Goal: Task Accomplishment & Management: Complete application form

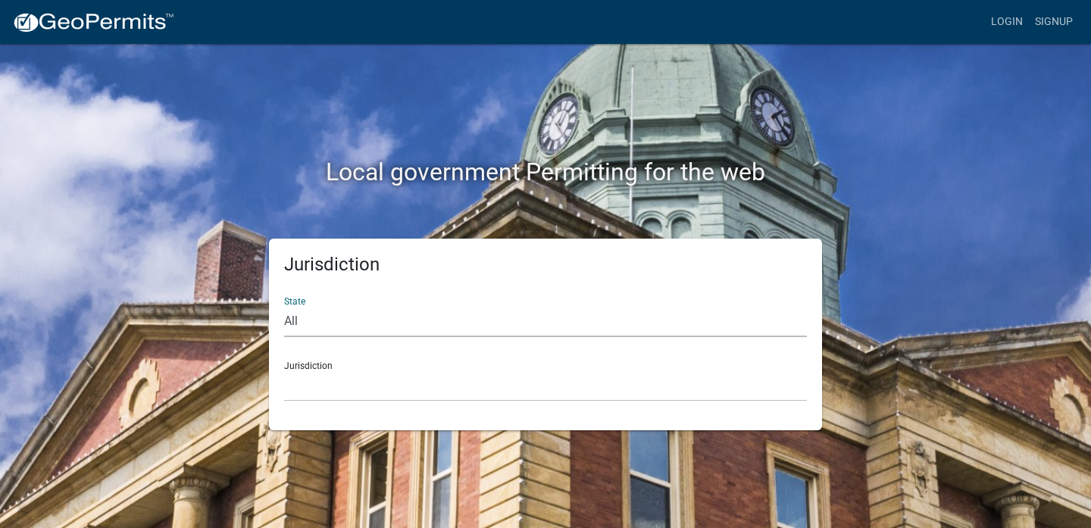
select select "[US_STATE]"
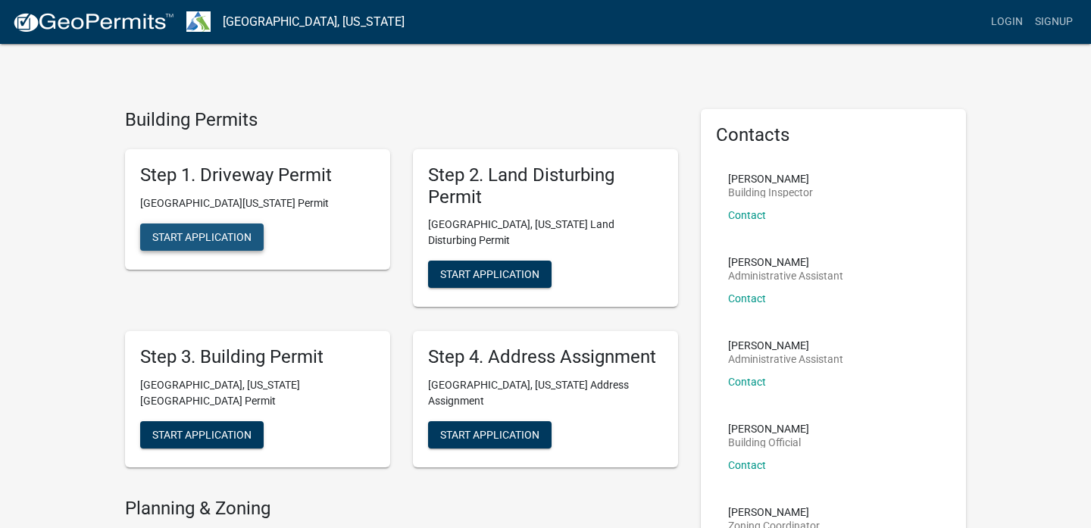
click at [210, 234] on span "Start Application" at bounding box center [201, 236] width 99 height 12
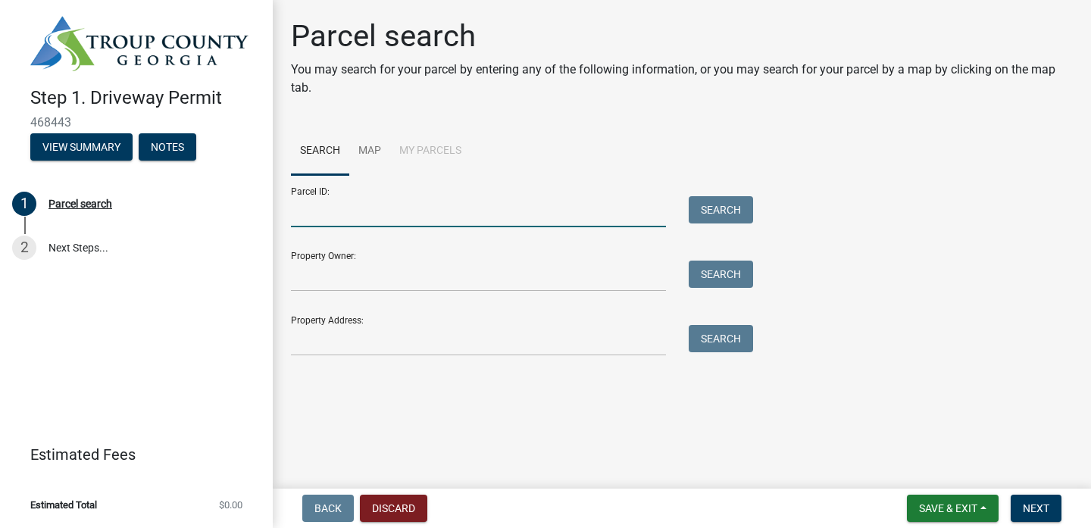
click at [329, 224] on input "Parcel ID:" at bounding box center [478, 211] width 375 height 31
type input "#0120 000017"
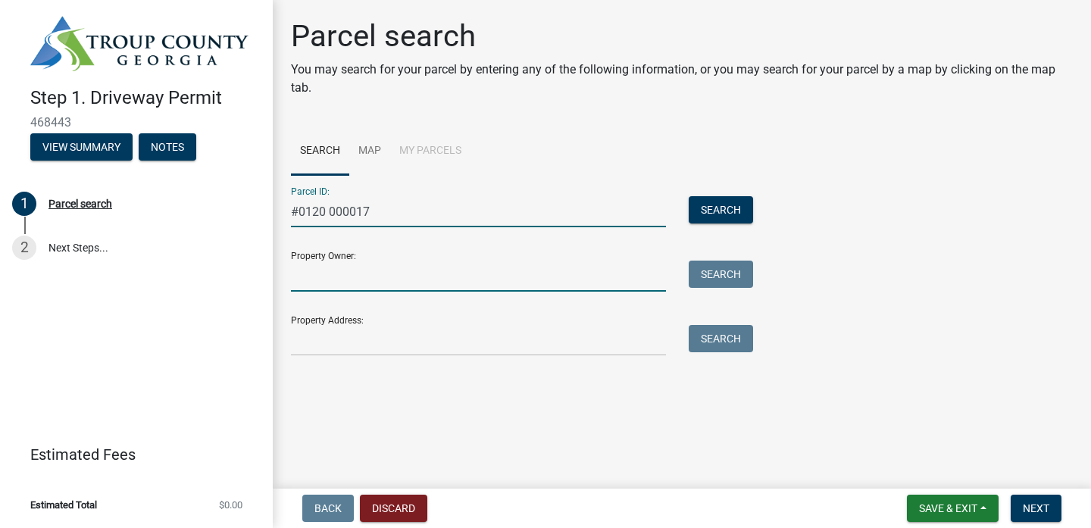
click at [317, 270] on input "Property Owner:" at bounding box center [478, 276] width 375 height 31
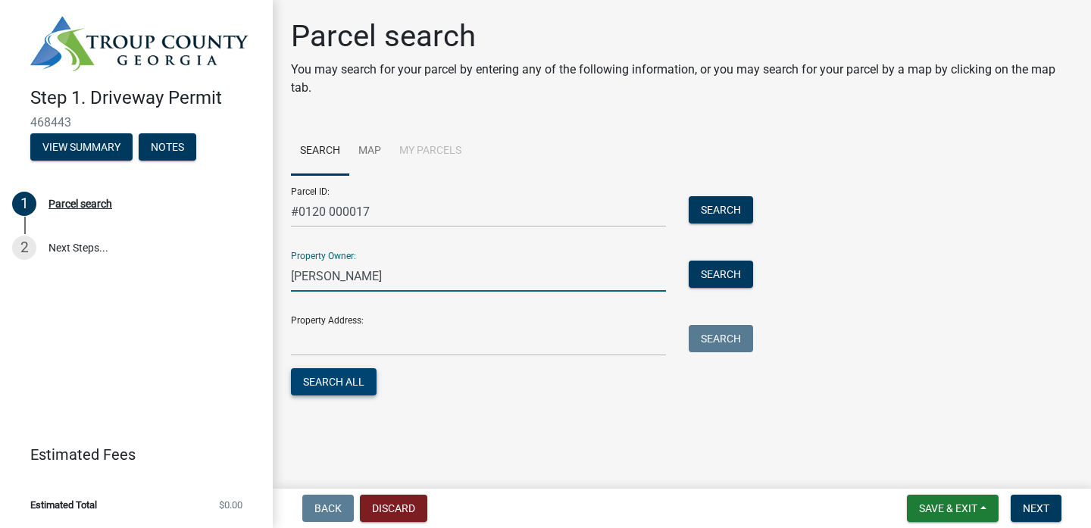
click at [339, 393] on button "Search All" at bounding box center [334, 381] width 86 height 27
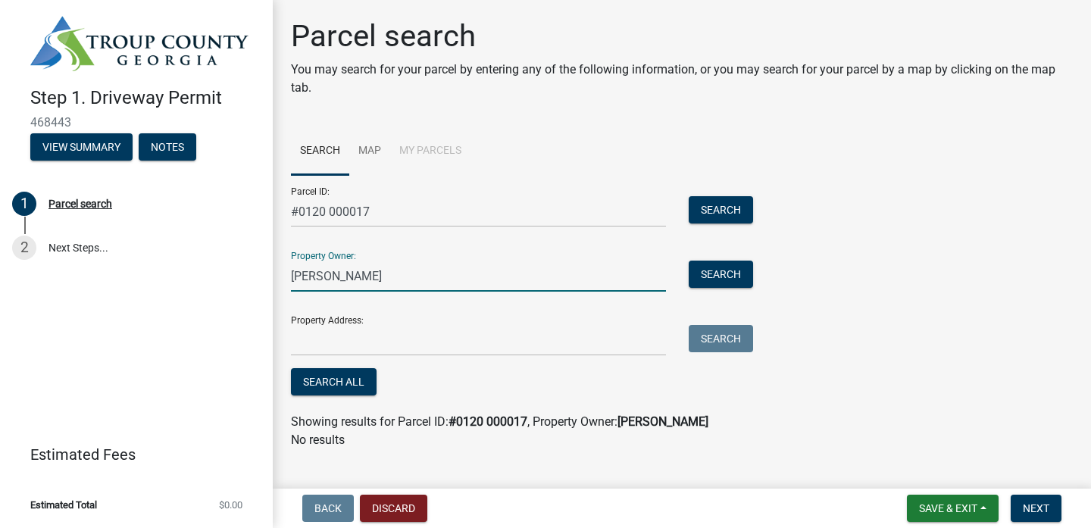
click at [408, 283] on input "Brandon Parrott" at bounding box center [478, 276] width 375 height 31
type input "B"
type input "Juanita Jeffcoat"
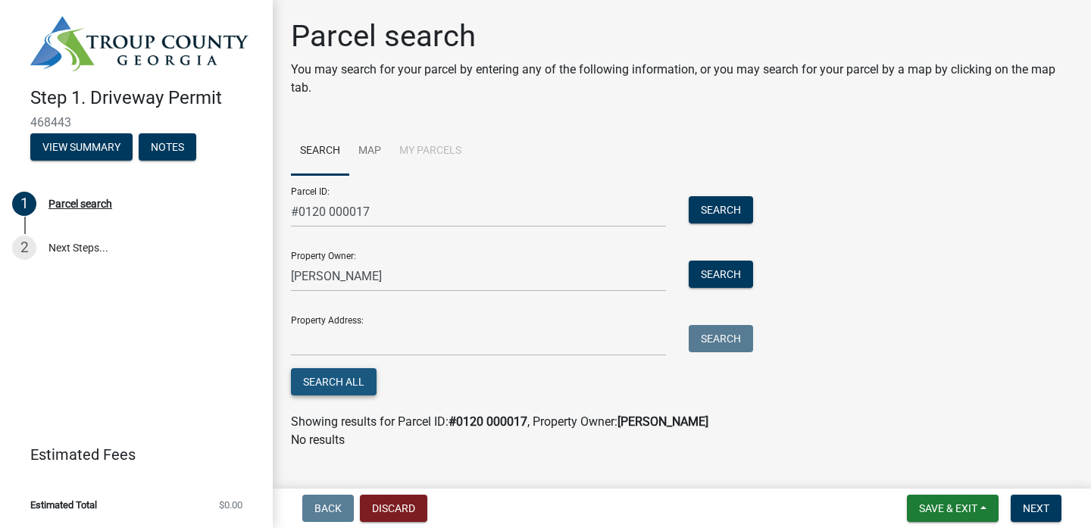
click at [358, 383] on button "Search All" at bounding box center [334, 381] width 86 height 27
click at [722, 277] on button "Search" at bounding box center [721, 274] width 64 height 27
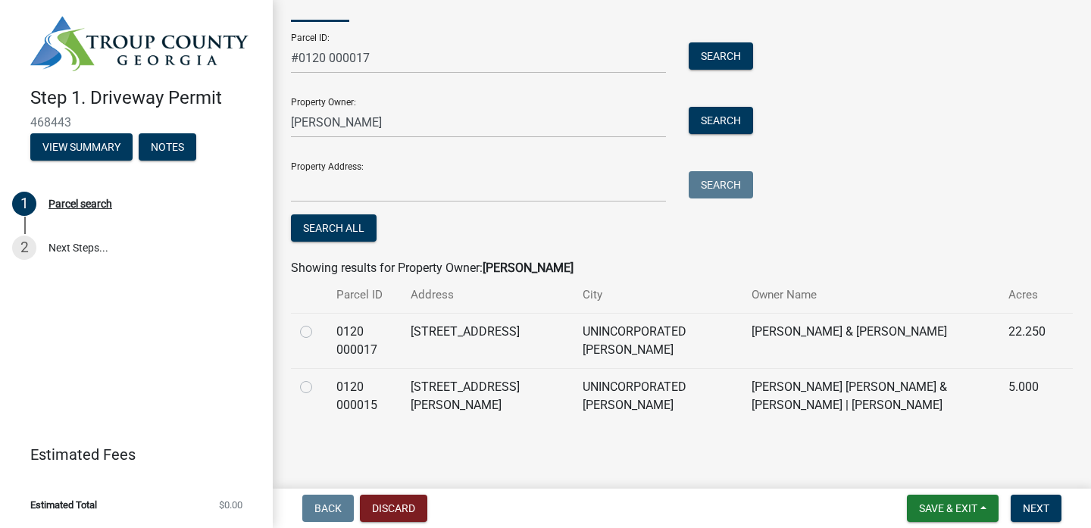
scroll to position [153, 0]
click at [314, 330] on div at bounding box center [309, 333] width 18 height 18
click at [318, 324] on label at bounding box center [318, 324] width 0 height 0
click at [318, 331] on 000017 "radio" at bounding box center [323, 329] width 10 height 10
radio 000017 "true"
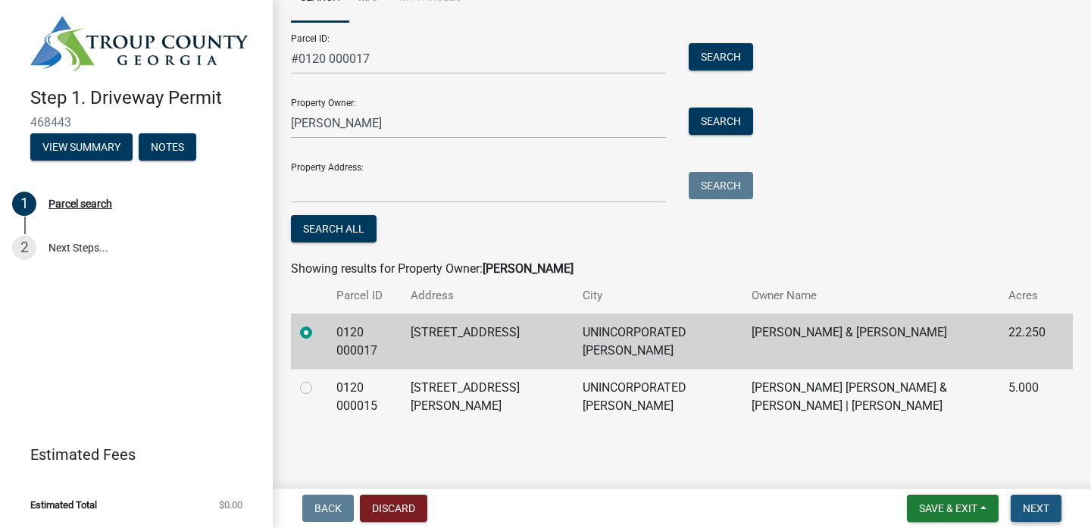
click at [1020, 505] on button "Next" at bounding box center [1036, 508] width 51 height 27
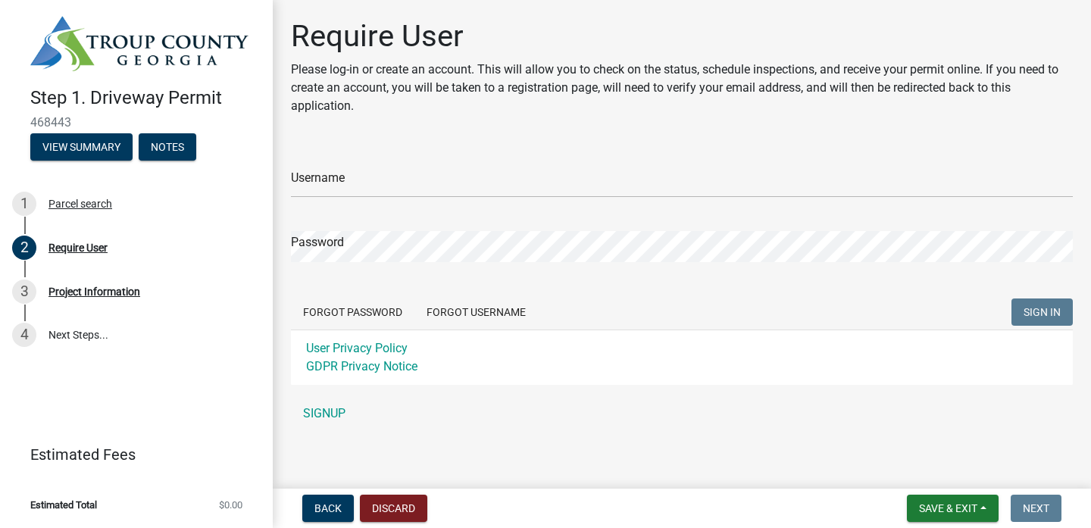
click at [392, 358] on div "User Privacy Policy GDPR Privacy Notice" at bounding box center [682, 357] width 782 height 55
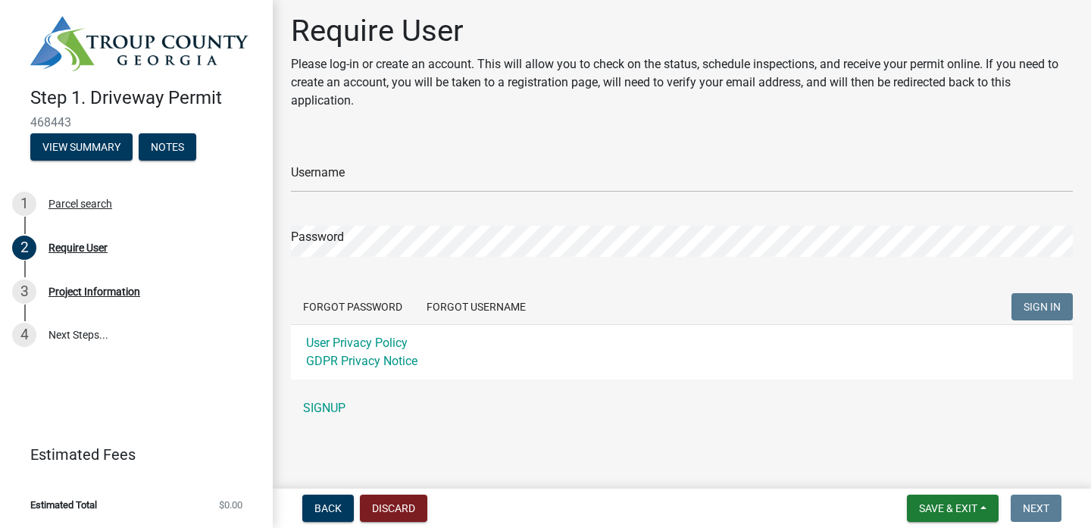
scroll to position [5, 0]
click at [325, 411] on link "SIGNUP" at bounding box center [682, 408] width 782 height 30
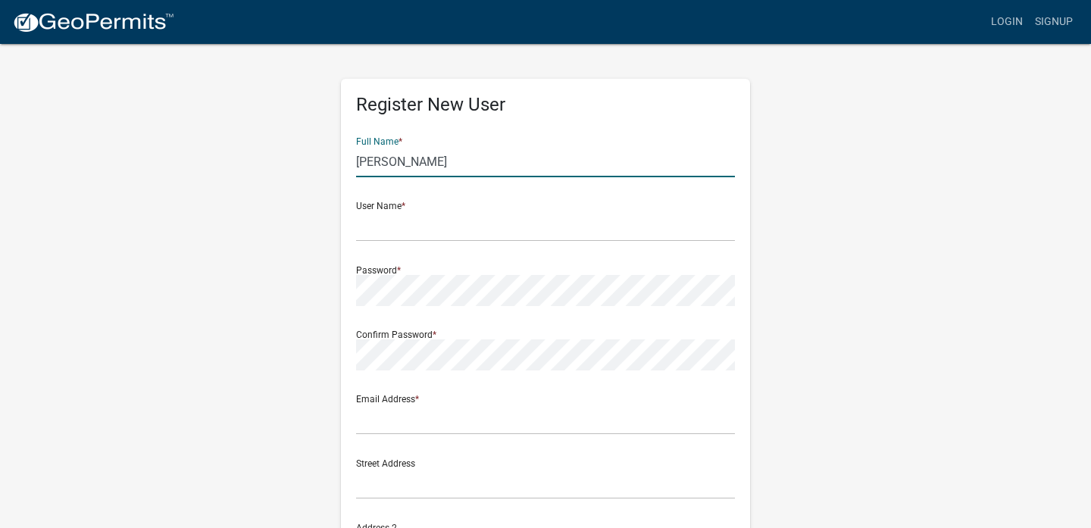
click at [383, 152] on input "Dillon Evans" at bounding box center [545, 161] width 379 height 31
click at [387, 162] on input "Dillon Evans" at bounding box center [545, 161] width 379 height 31
type input "Sawyer Evans"
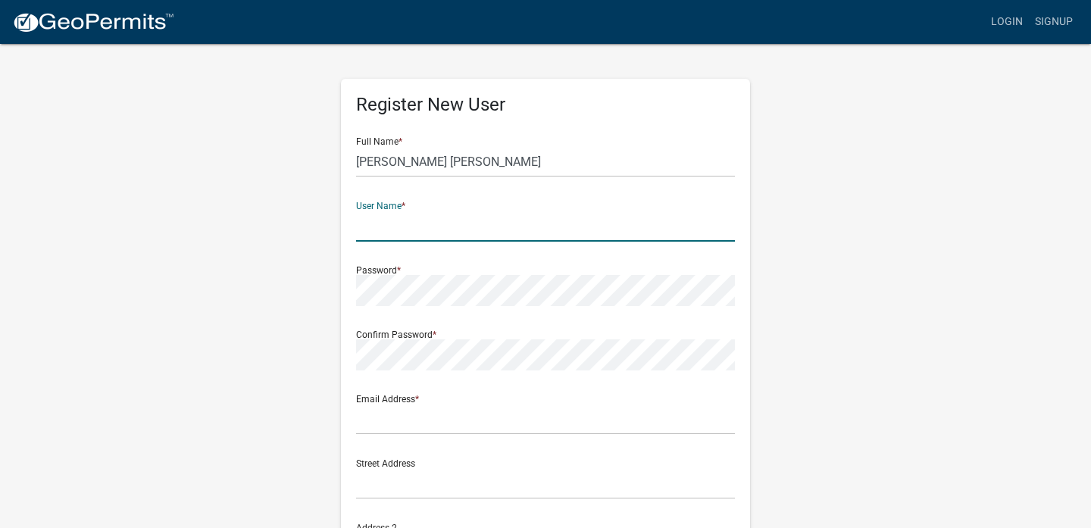
click at [367, 236] on input "text" at bounding box center [545, 226] width 379 height 31
type input "Brushworks25"
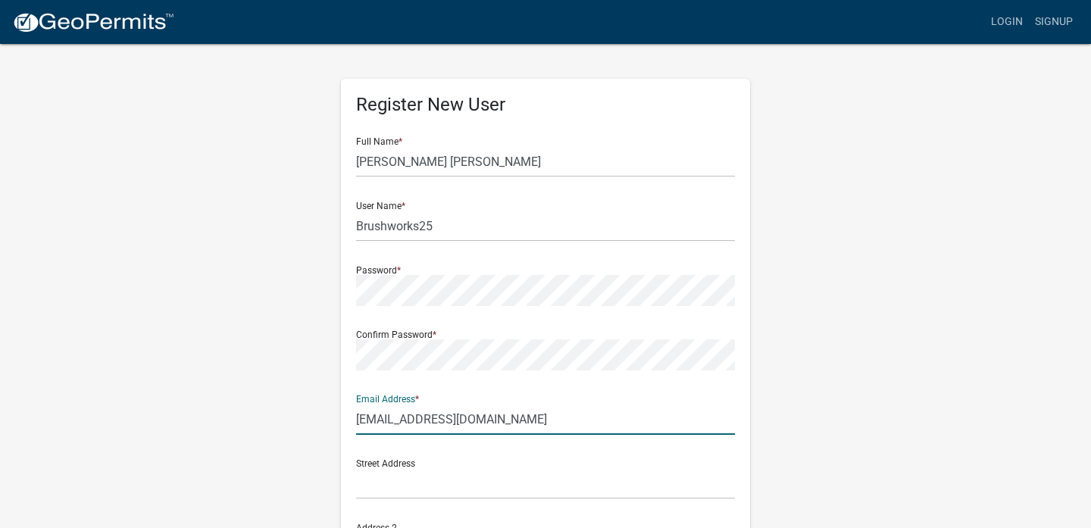
type input "brushworks25@yahoo.com"
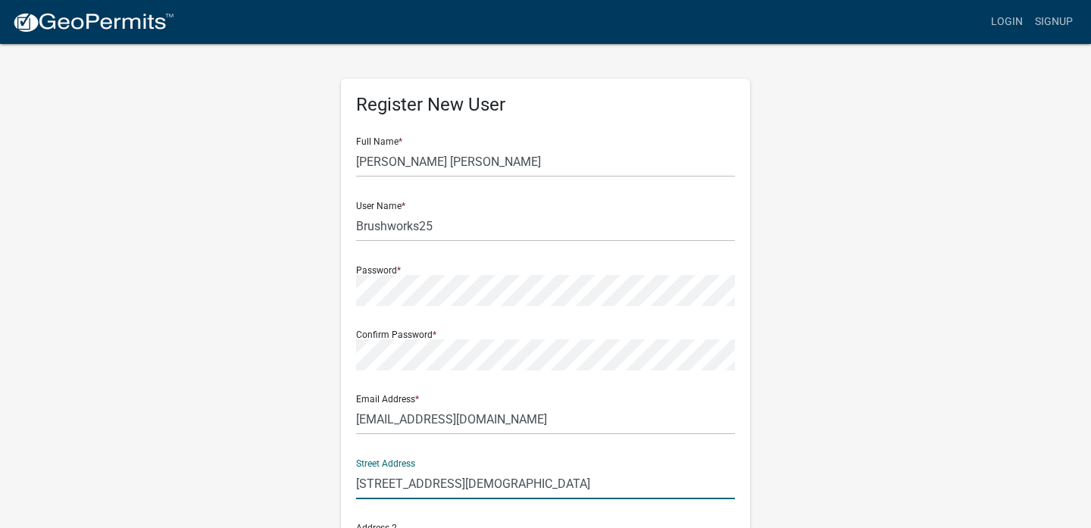
scroll to position [156, 0]
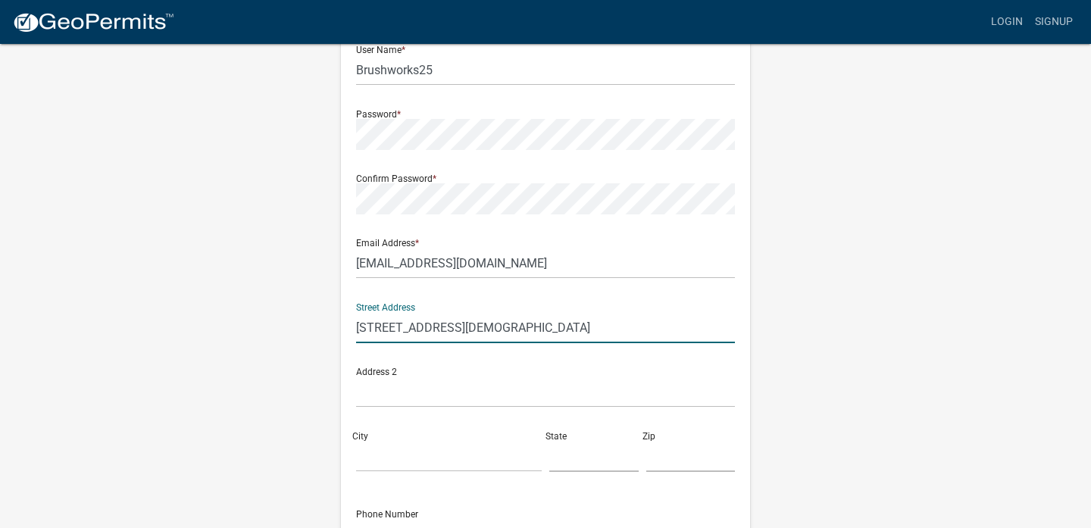
type input "712 Sunnyside Church rd"
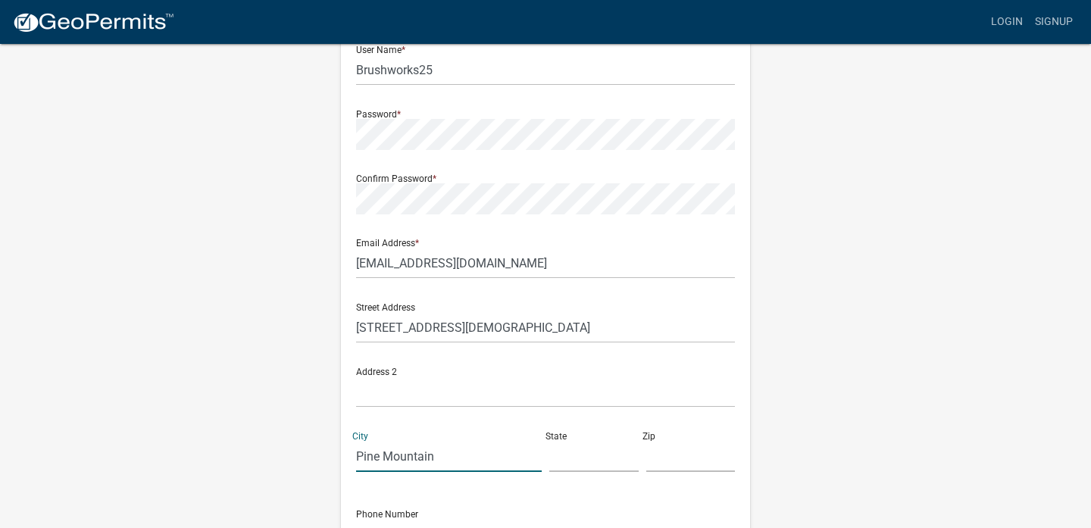
type input "Pine Mountain"
type input "GA"
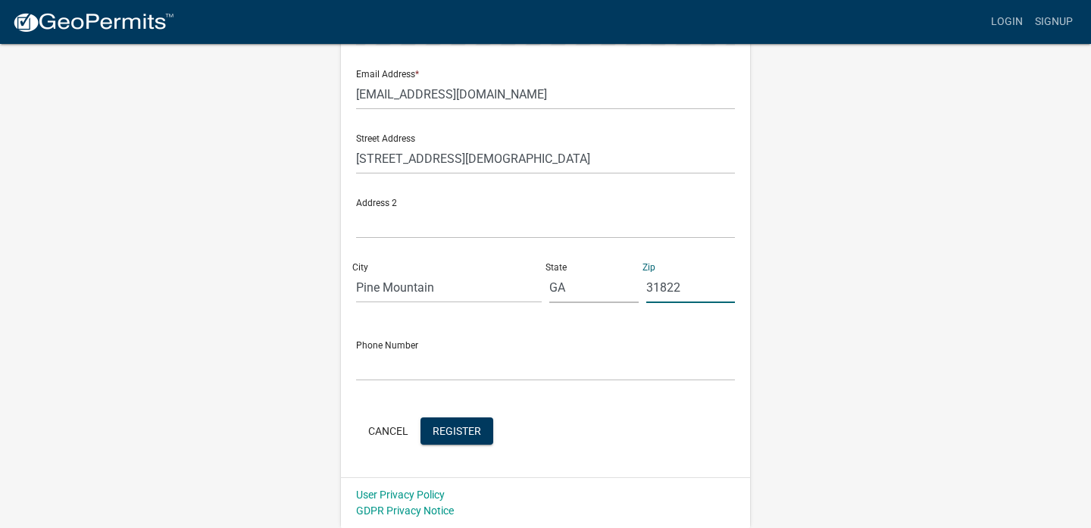
scroll to position [324, 0]
type input "31822"
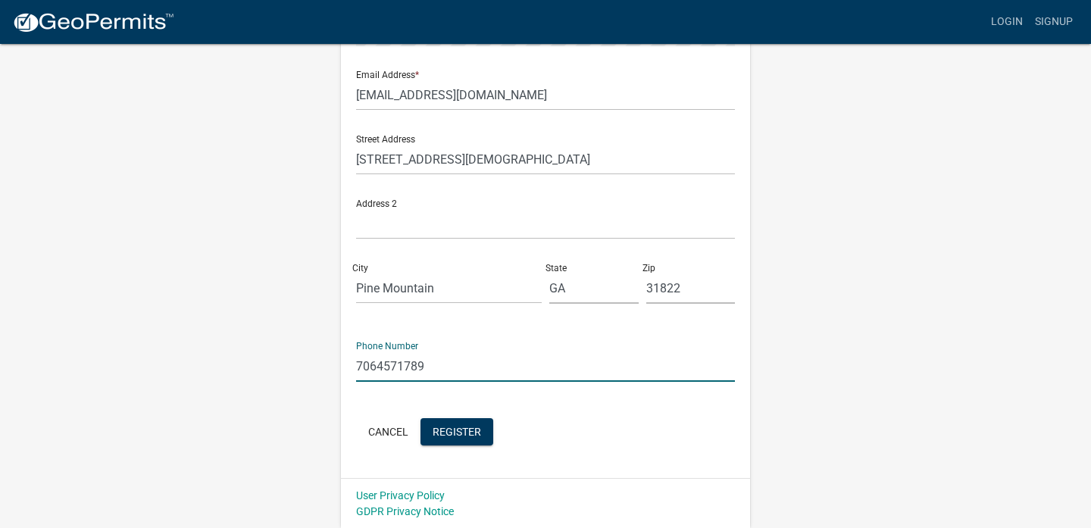
type input "7064571789"
click at [621, 440] on div "Cancel Register" at bounding box center [545, 433] width 379 height 31
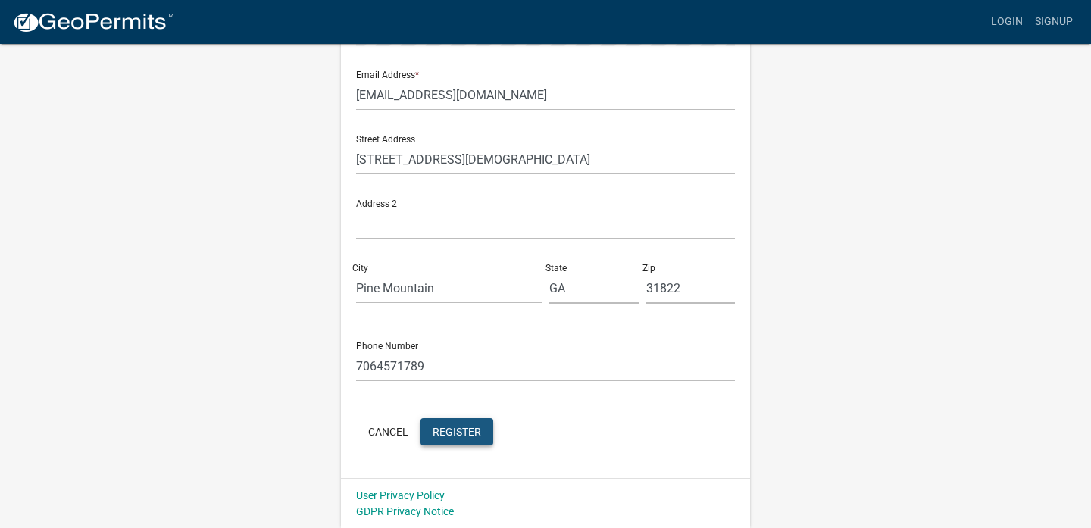
click at [460, 429] on span "Register" at bounding box center [457, 431] width 48 height 12
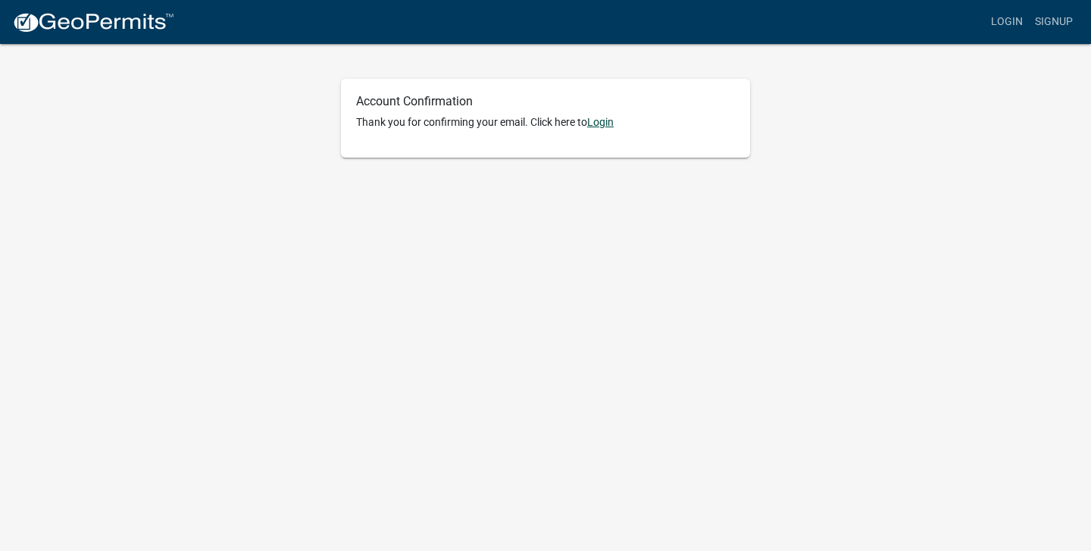
click at [607, 124] on link "Login" at bounding box center [600, 122] width 27 height 12
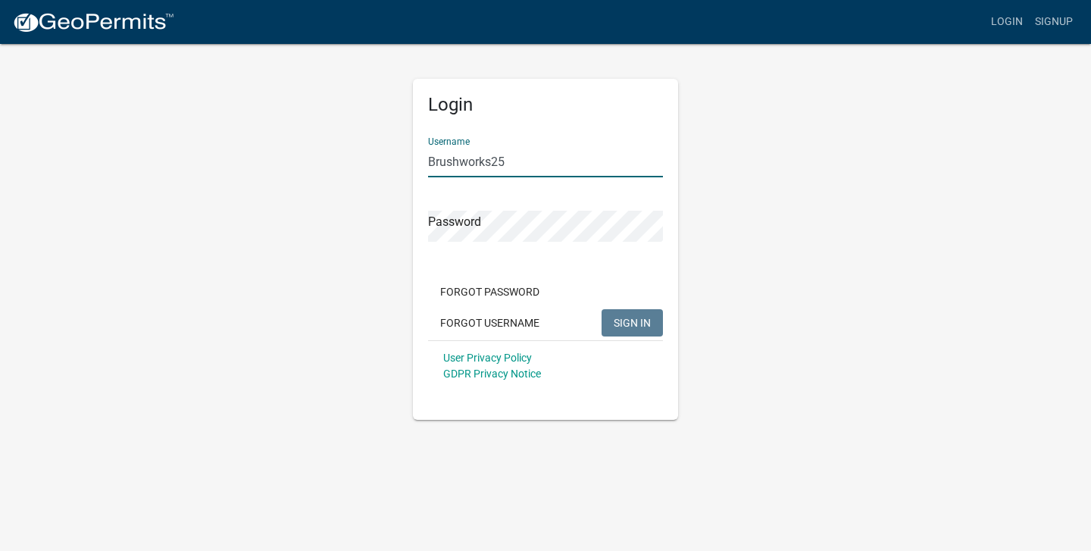
type input "Brushworks25"
click at [628, 316] on span "SIGN IN" at bounding box center [632, 322] width 37 height 12
click at [632, 322] on button "SIGN IN" at bounding box center [632, 322] width 61 height 27
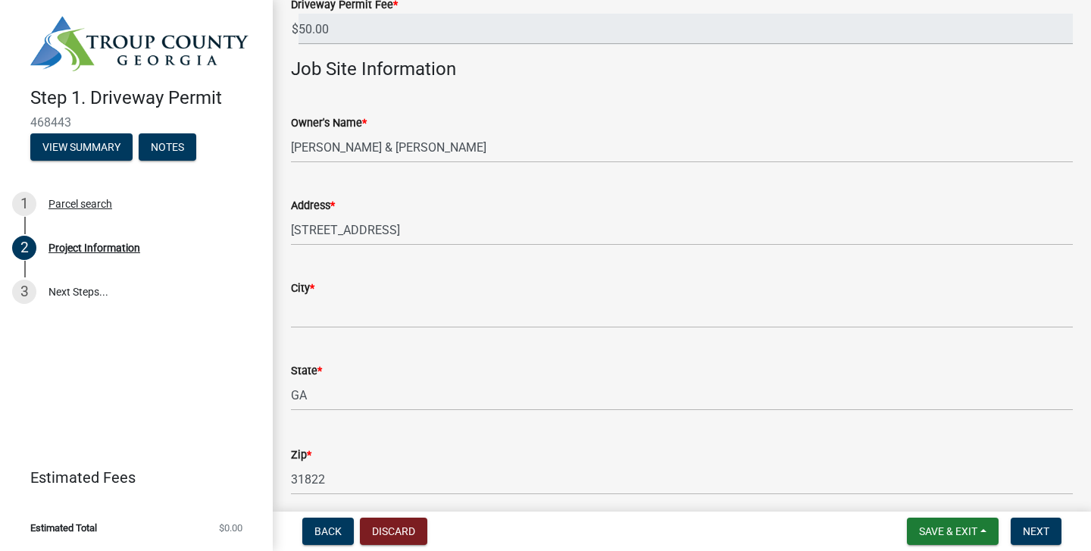
scroll to position [106, 0]
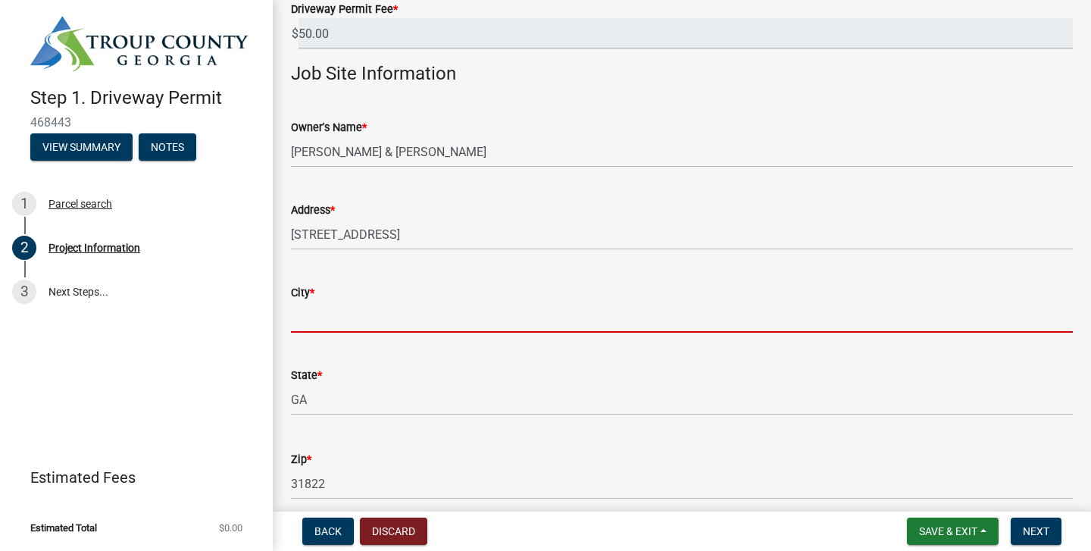
click at [436, 311] on input "City *" at bounding box center [682, 317] width 782 height 31
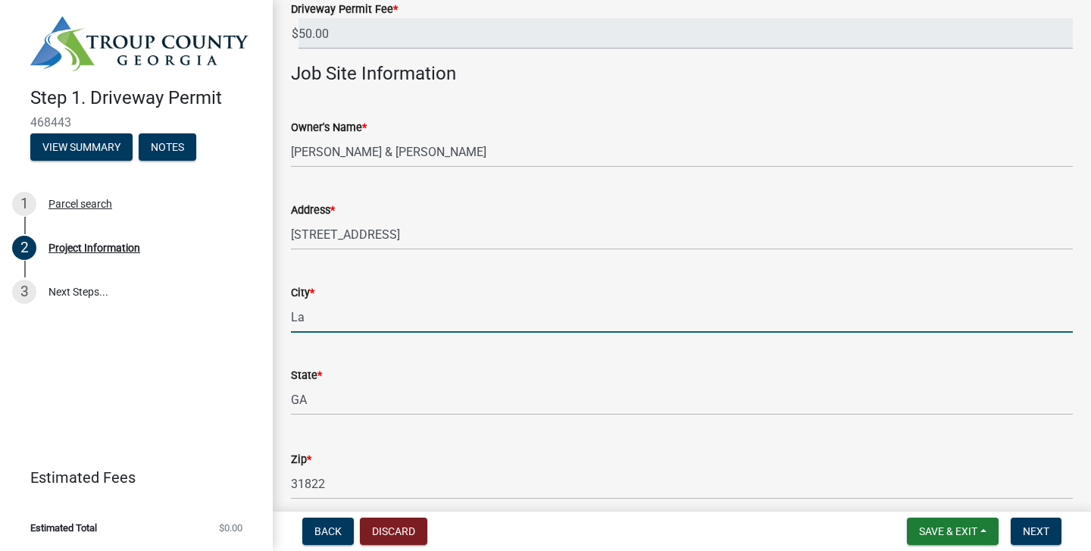
type input "L"
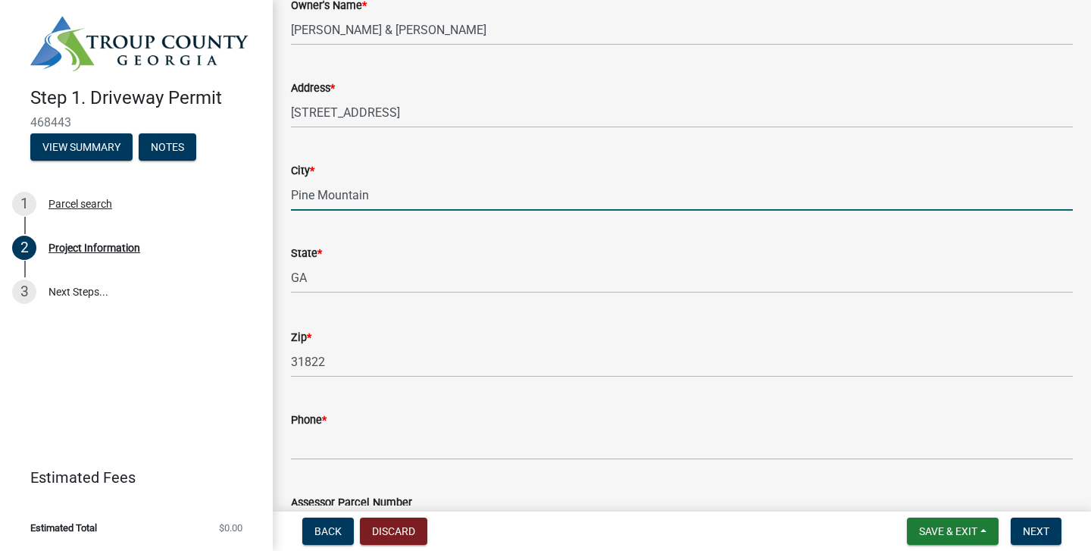
scroll to position [234, 0]
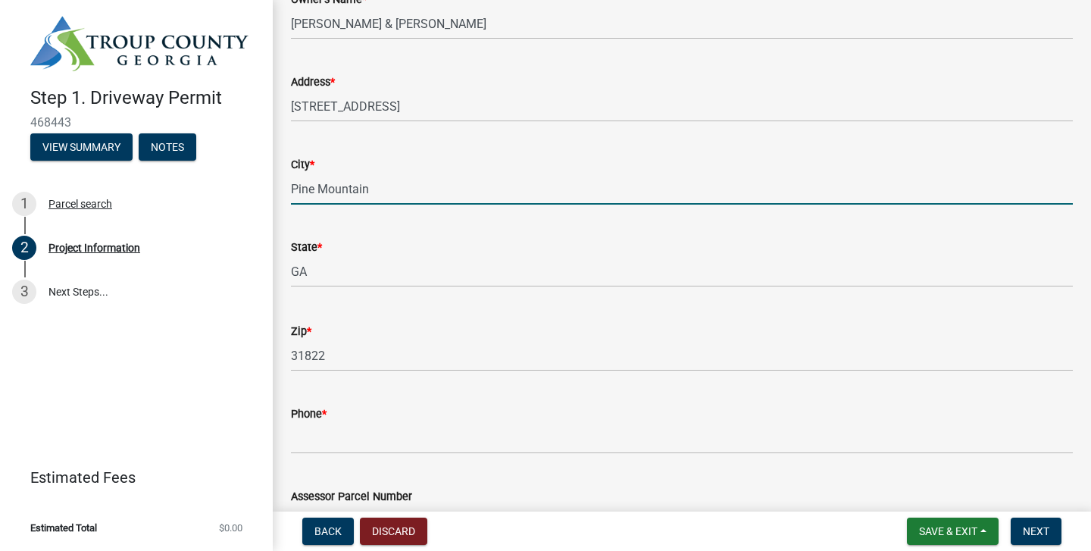
type input "Pine Mountain"
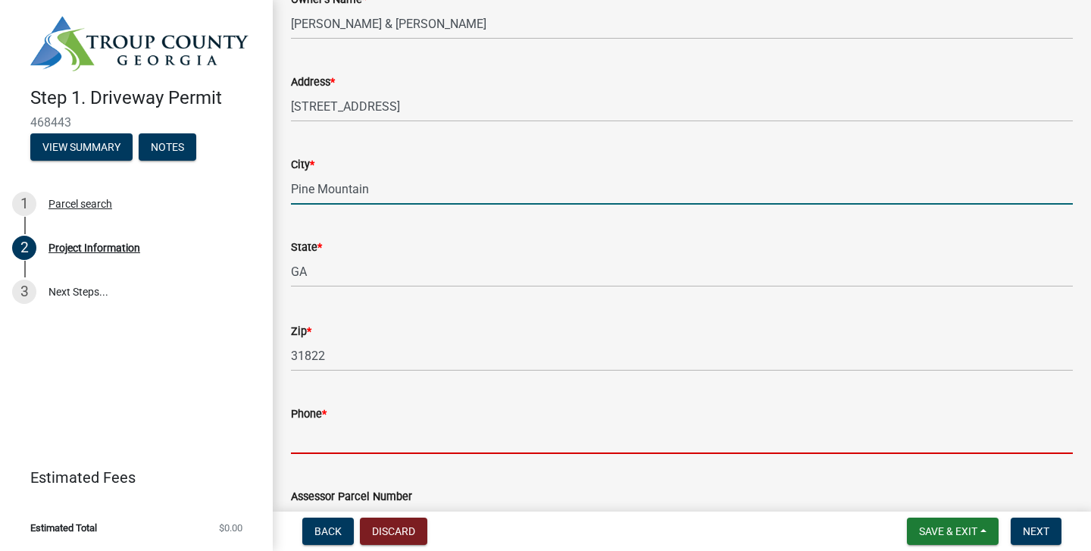
click at [396, 446] on input "Phone *" at bounding box center [682, 438] width 782 height 31
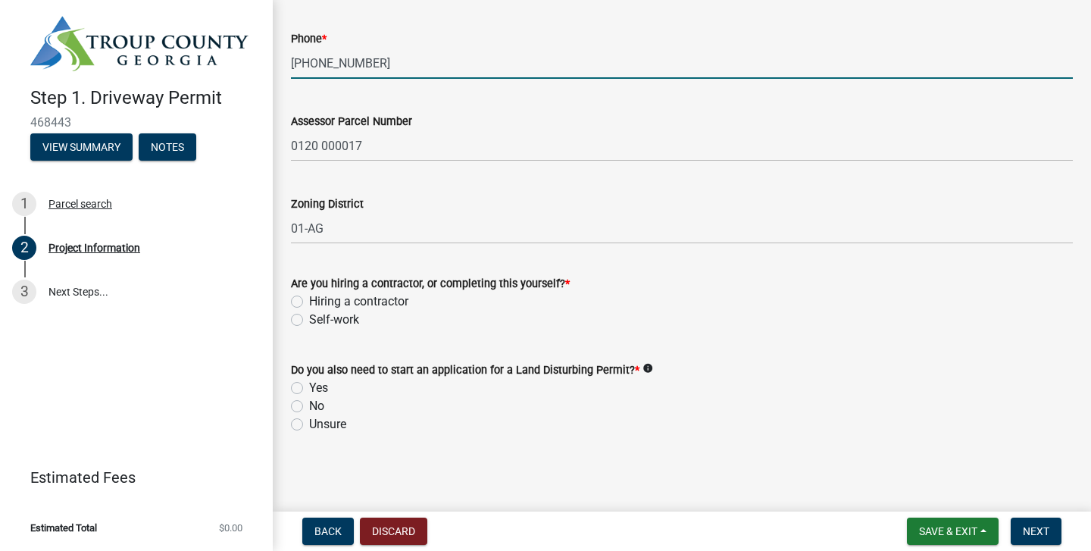
scroll to position [0, 0]
type input "706-668-8932"
click at [309, 302] on label "Hiring a contractor" at bounding box center [358, 301] width 99 height 18
click at [309, 302] on input "Hiring a contractor" at bounding box center [314, 297] width 10 height 10
radio input "true"
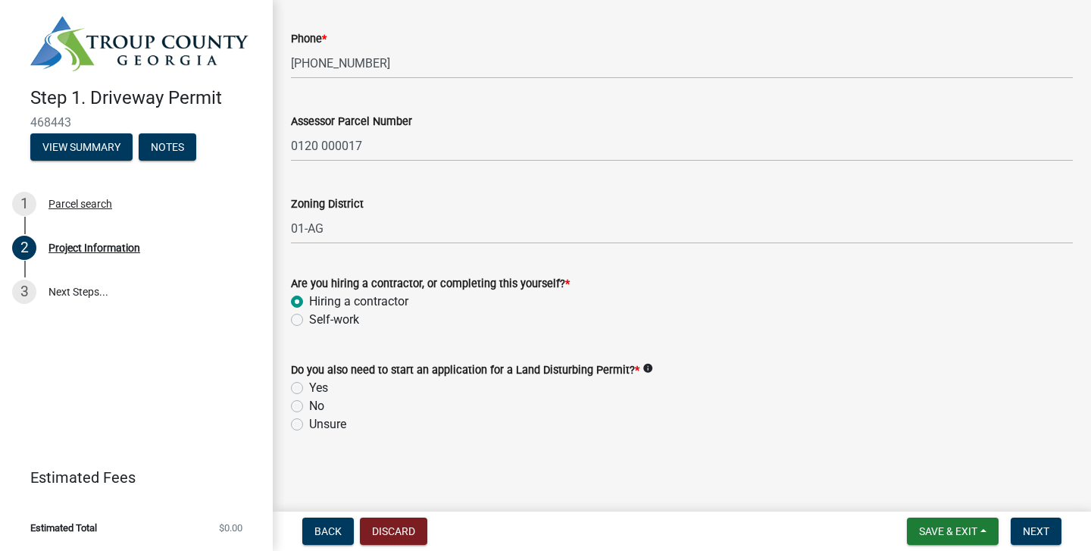
click at [309, 388] on label "Yes" at bounding box center [318, 388] width 19 height 18
click at [309, 388] on input "Yes" at bounding box center [314, 384] width 10 height 10
radio input "true"
click at [1039, 536] on span "Next" at bounding box center [1036, 531] width 27 height 12
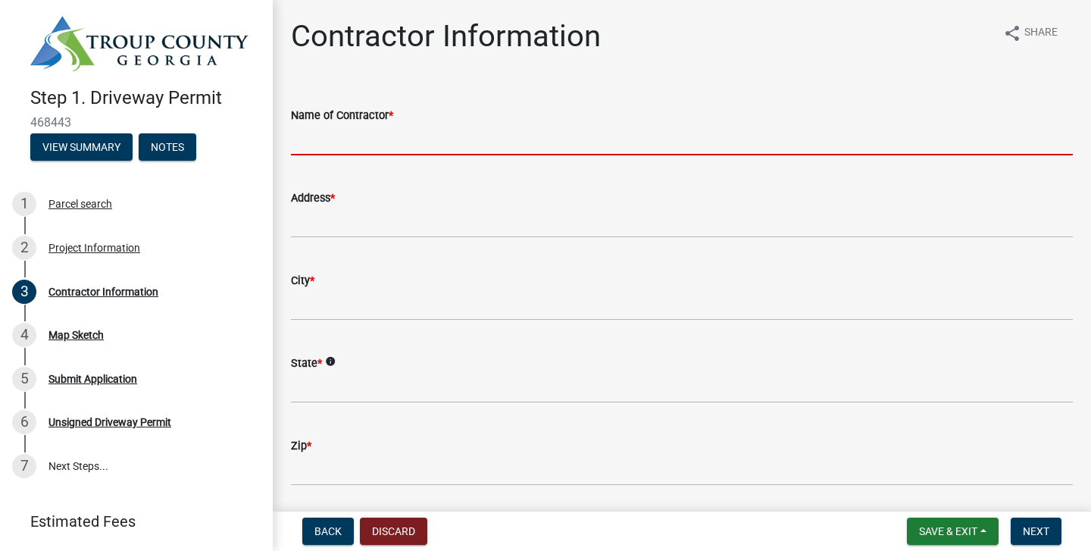
click at [466, 139] on input "Name of Contractor *" at bounding box center [682, 139] width 782 height 31
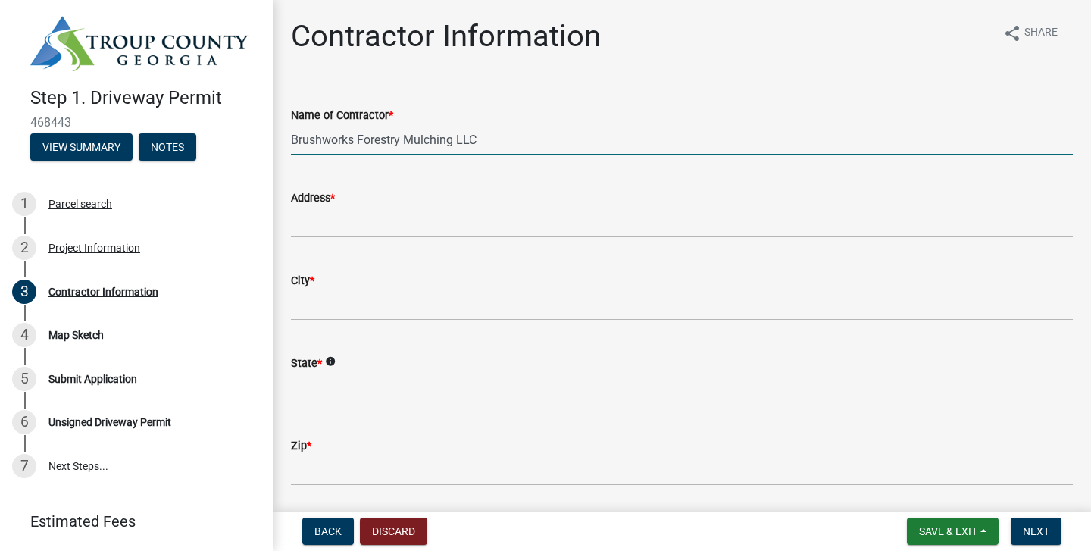
type input "Brushworks Forestry Mulching LLC"
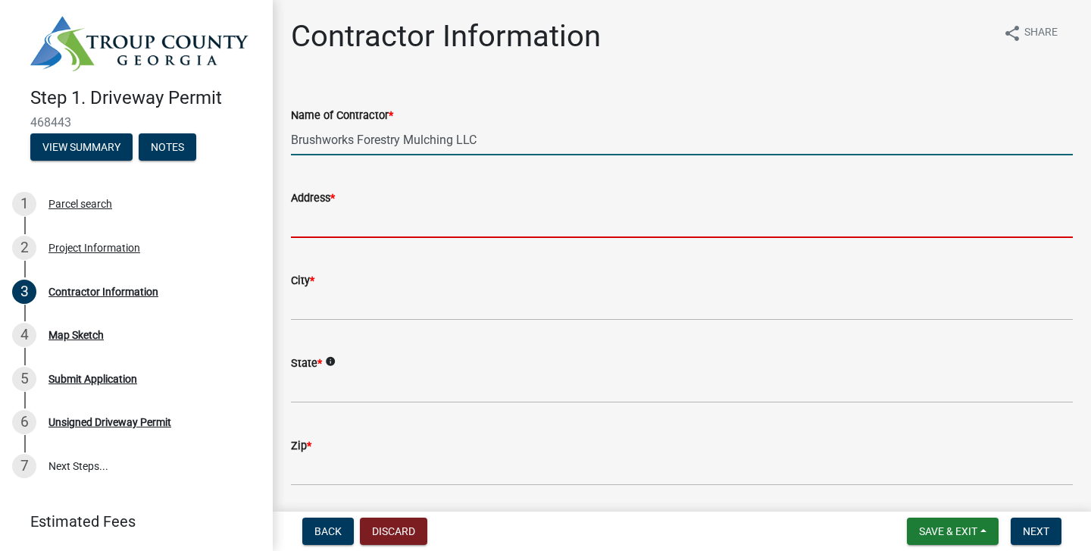
click at [376, 218] on input "Address *" at bounding box center [682, 222] width 782 height 31
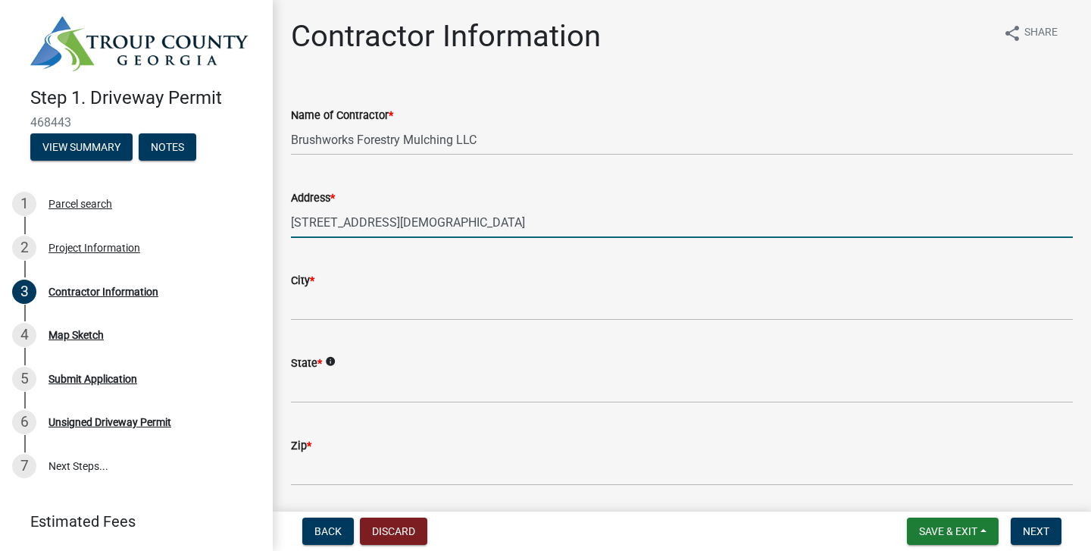
type input "[STREET_ADDRESS][DEMOGRAPHIC_DATA]"
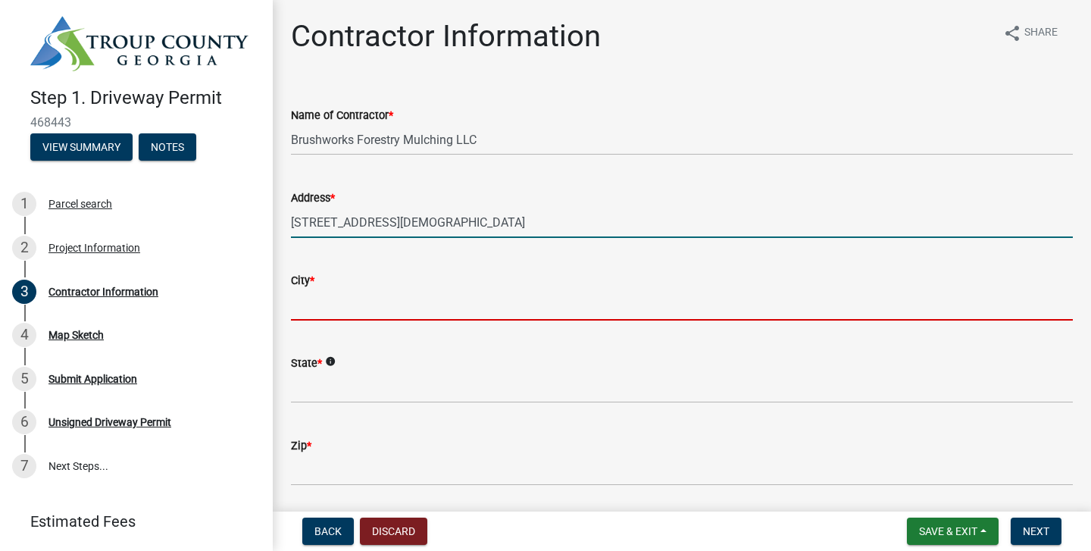
click at [338, 290] on input "City *" at bounding box center [682, 304] width 782 height 31
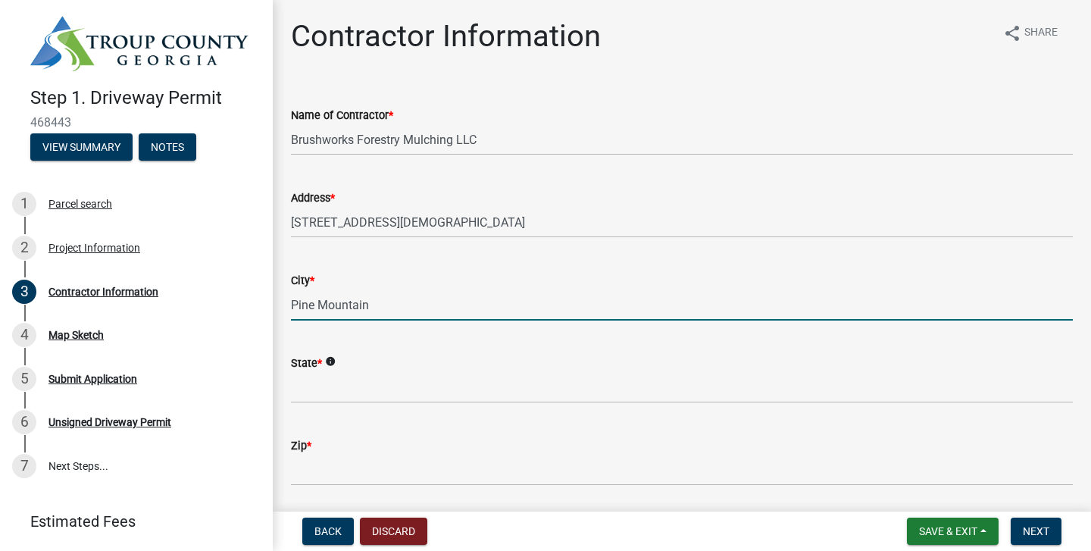
type input "Pine Mountain"
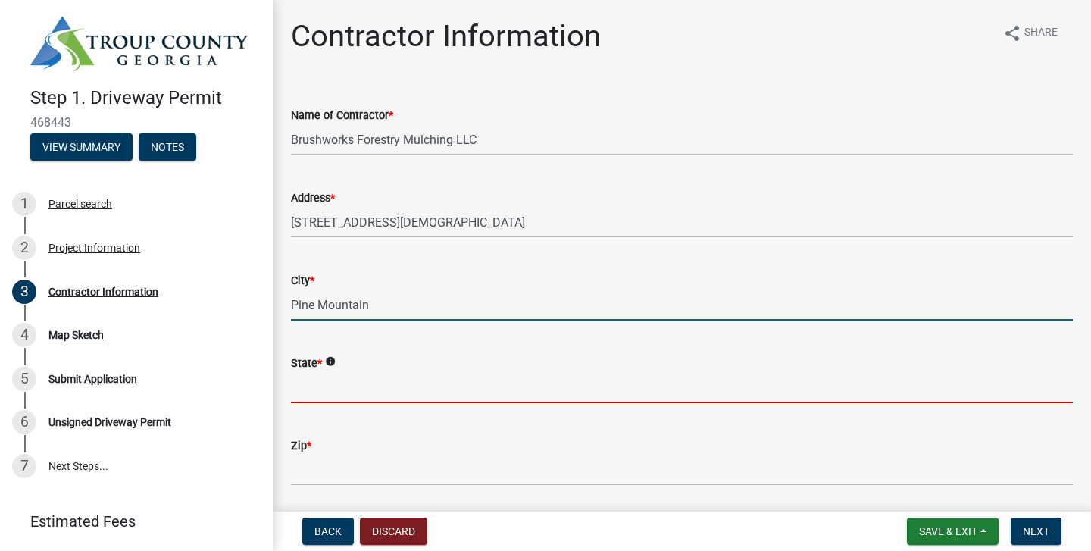
click at [324, 391] on input "State *" at bounding box center [682, 387] width 782 height 31
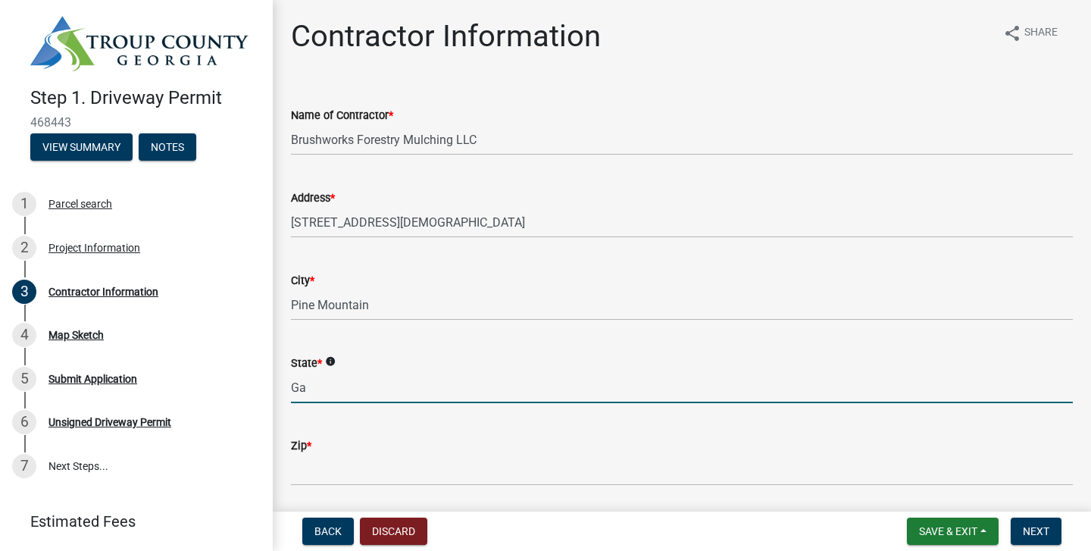
type input "Ga"
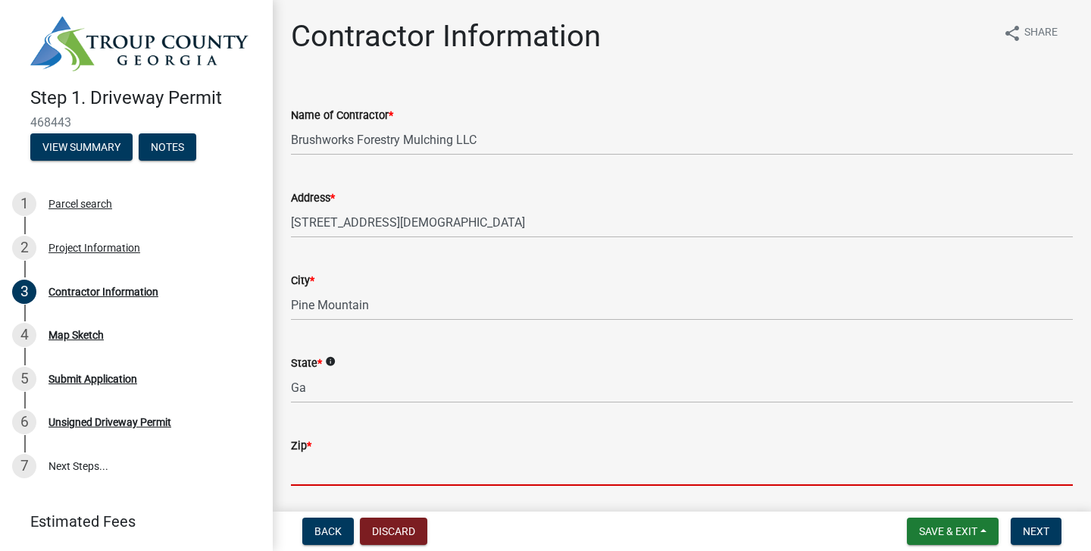
click at [333, 472] on input "Zip *" at bounding box center [682, 470] width 782 height 31
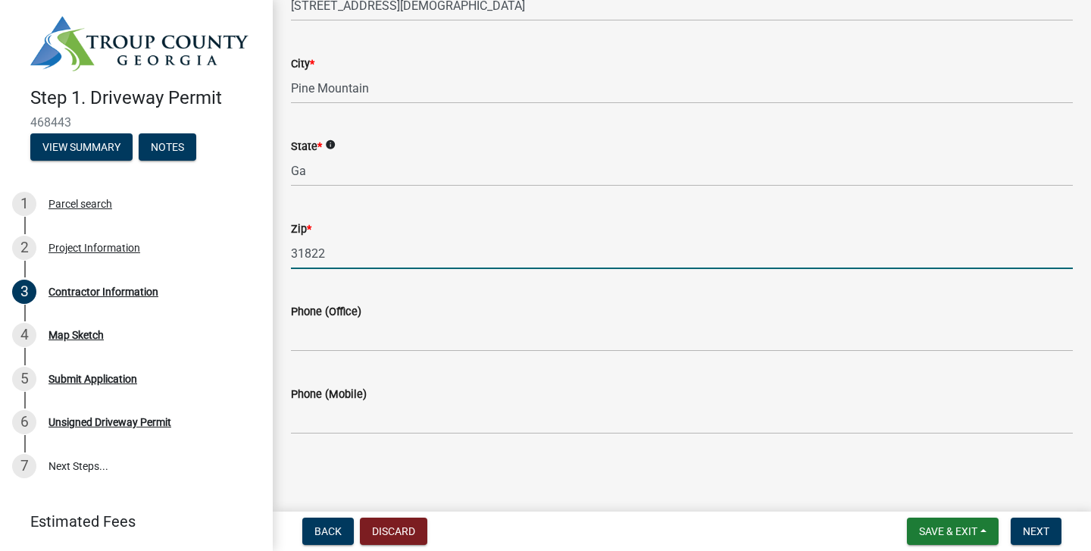
scroll to position [217, 0]
type input "31822"
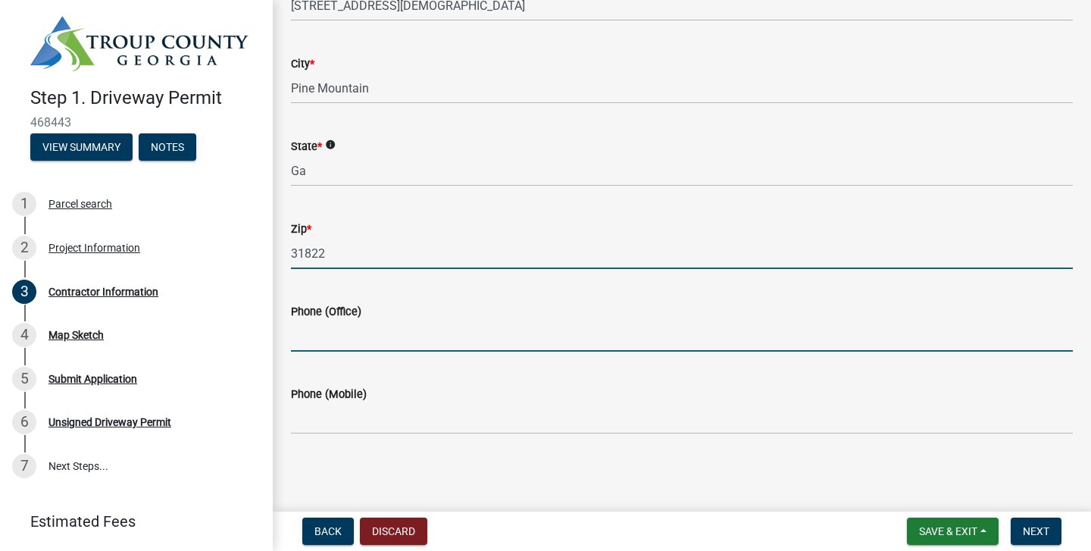
click at [427, 329] on input "Phone (Office)" at bounding box center [682, 336] width 782 height 31
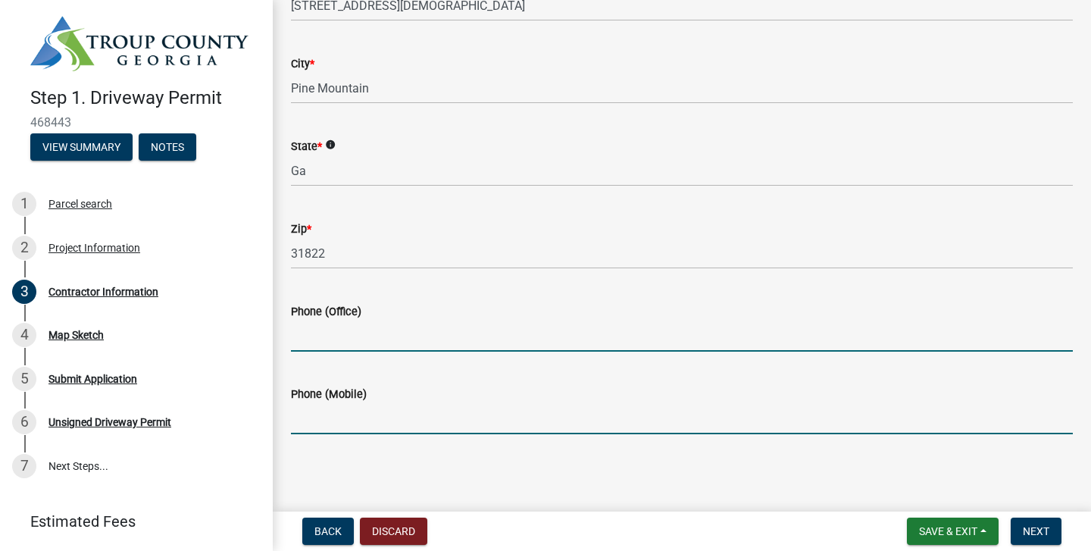
click at [404, 413] on input "Phone (Mobile)" at bounding box center [682, 418] width 782 height 31
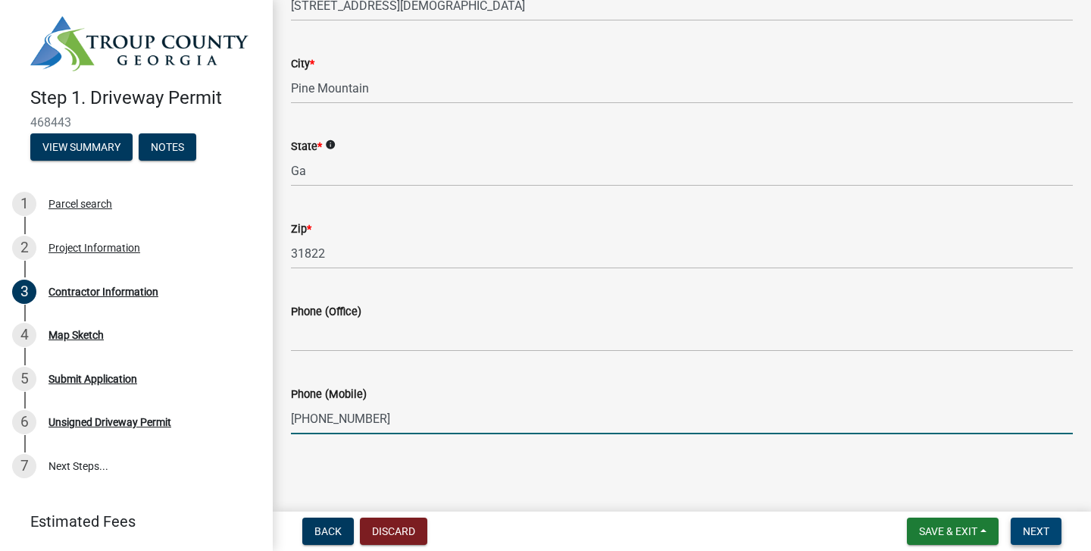
type input "[PHONE_NUMBER]"
click at [1035, 526] on span "Next" at bounding box center [1036, 531] width 27 height 12
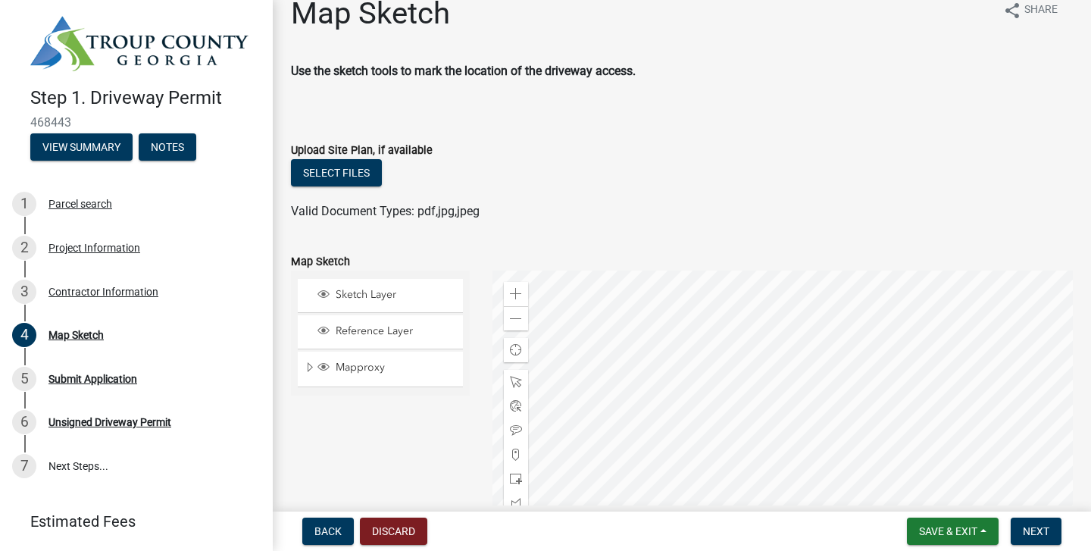
scroll to position [28, 0]
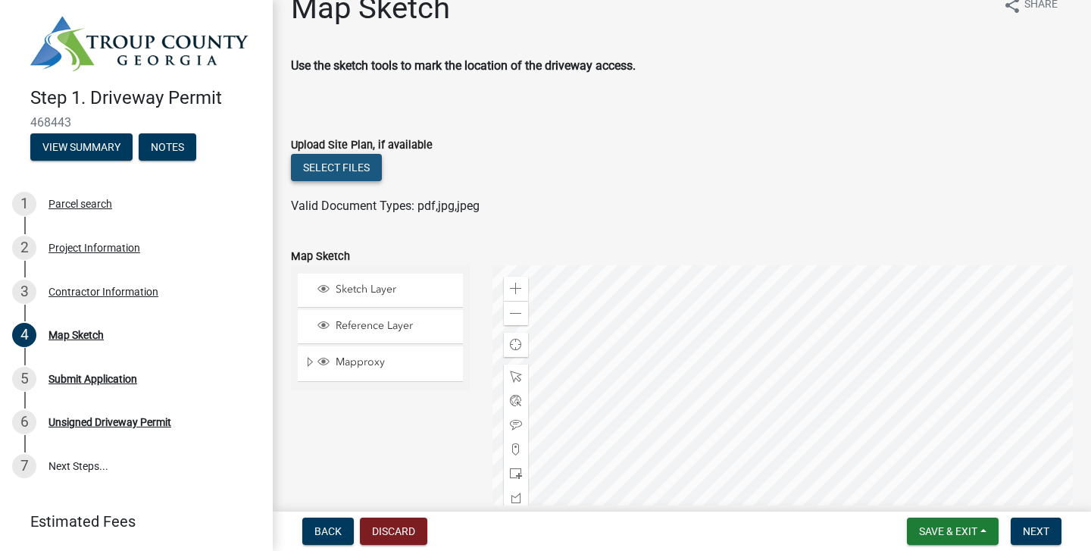
click at [330, 179] on button "Select files" at bounding box center [336, 167] width 91 height 27
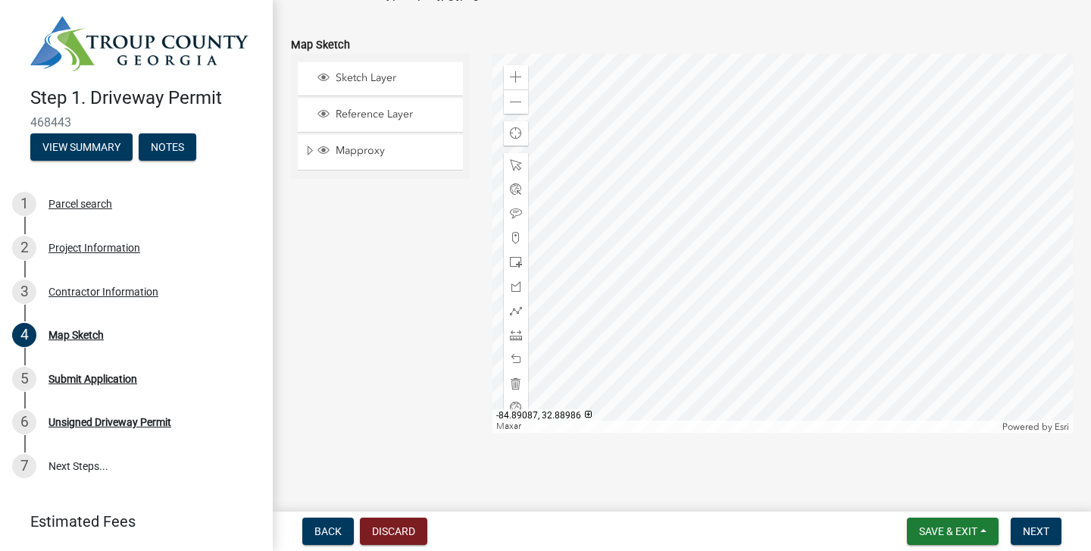
scroll to position [295, 0]
click at [1043, 533] on span "Next" at bounding box center [1036, 531] width 27 height 12
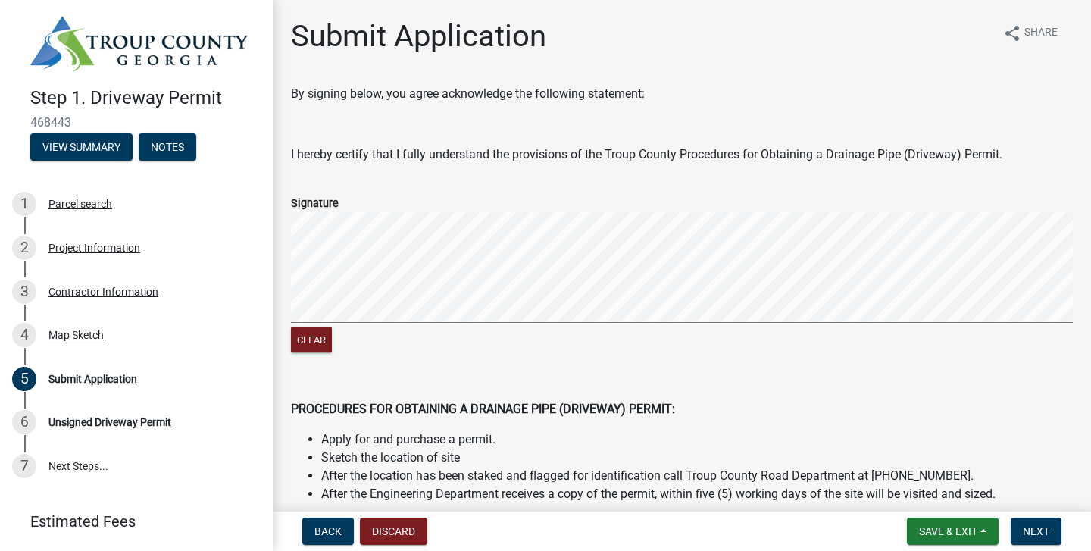
scroll to position [0, 0]
click at [1026, 533] on span "Next" at bounding box center [1036, 531] width 27 height 12
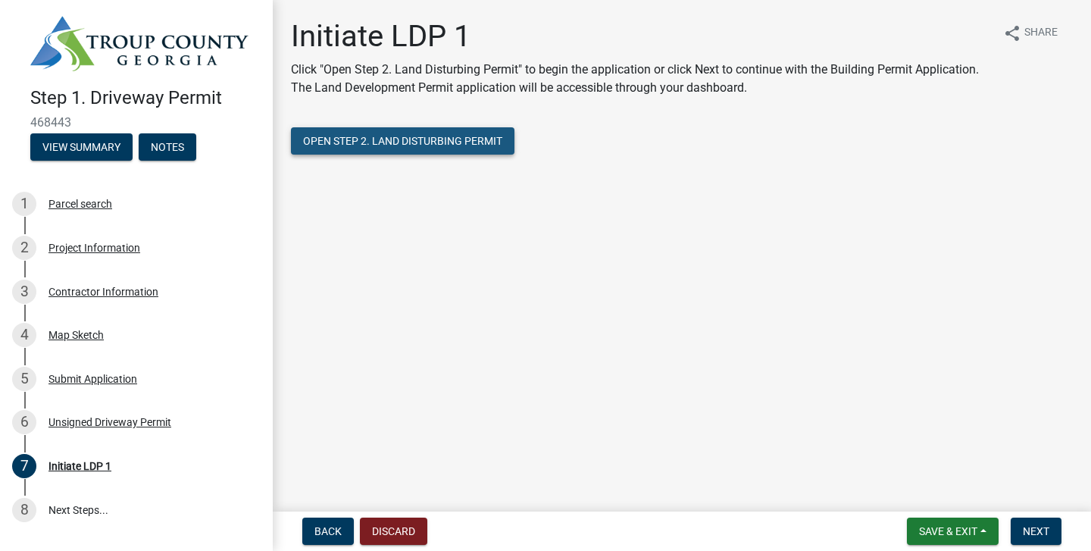
click at [439, 142] on span "Open Step 2. Land Disturbing Permit" at bounding box center [402, 141] width 199 height 12
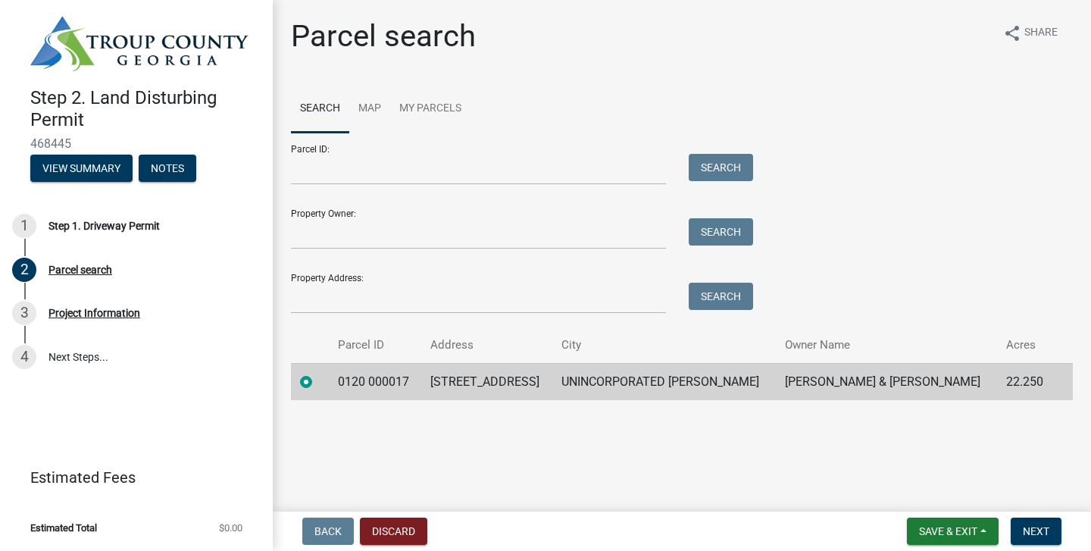
click at [539, 383] on td "2283 OAK GROVE RD" at bounding box center [487, 381] width 132 height 37
click at [550, 242] on input "Property Owner:" at bounding box center [478, 233] width 375 height 31
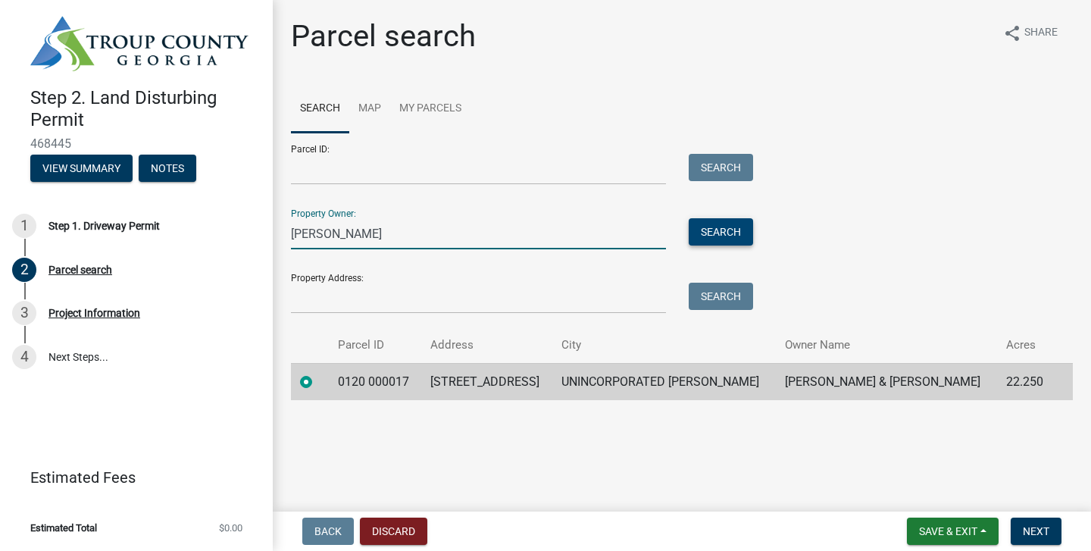
click at [749, 235] on button "Search" at bounding box center [721, 231] width 64 height 27
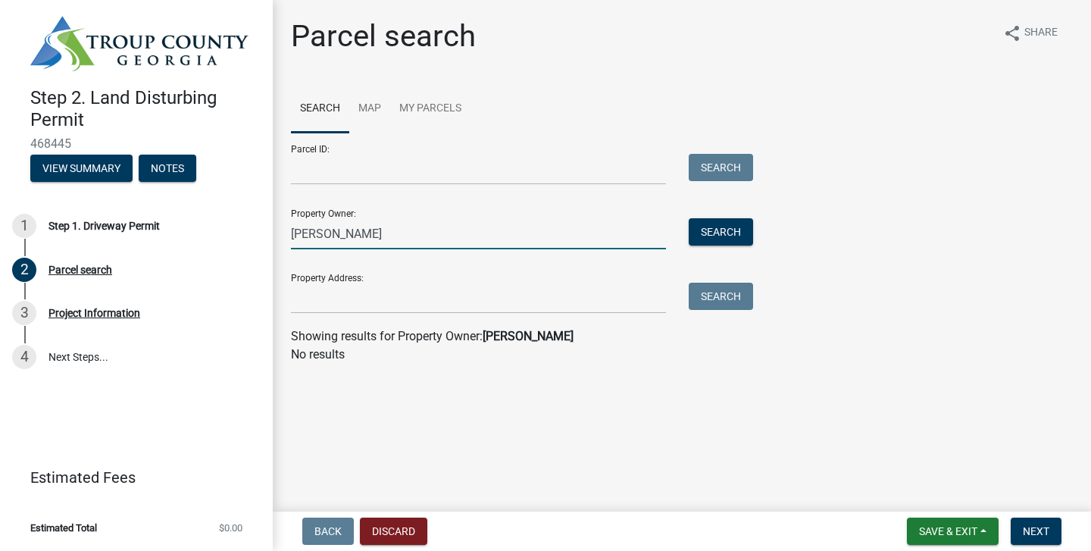
click at [614, 239] on input "Jaunita Jeffcoat" at bounding box center [478, 233] width 375 height 31
type input "J"
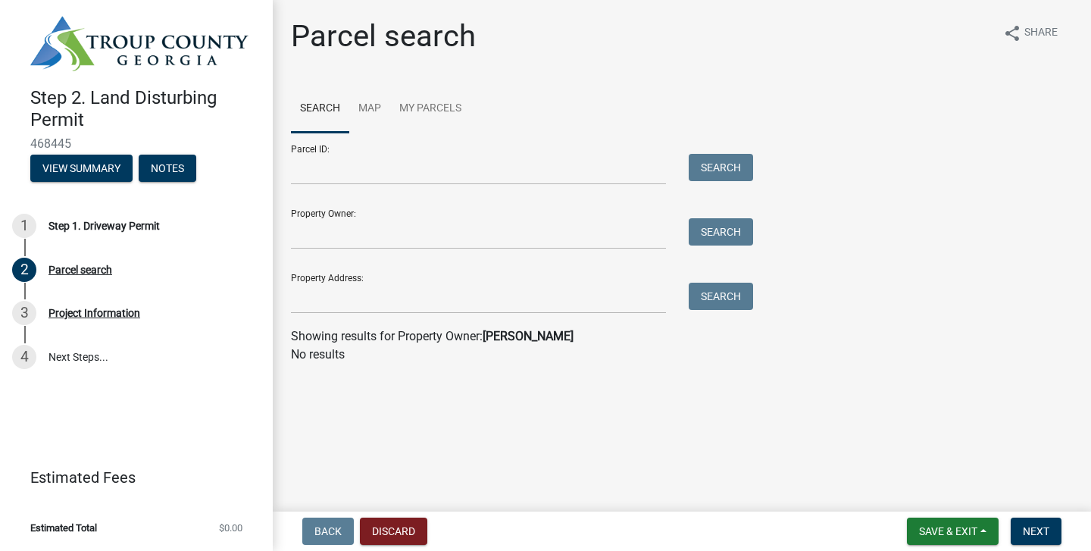
click at [893, 170] on div "Parcel ID: Search Property Owner: Search Property Address: Search" at bounding box center [682, 223] width 782 height 181
click at [549, 233] on input "Property Owner:" at bounding box center [478, 233] width 375 height 31
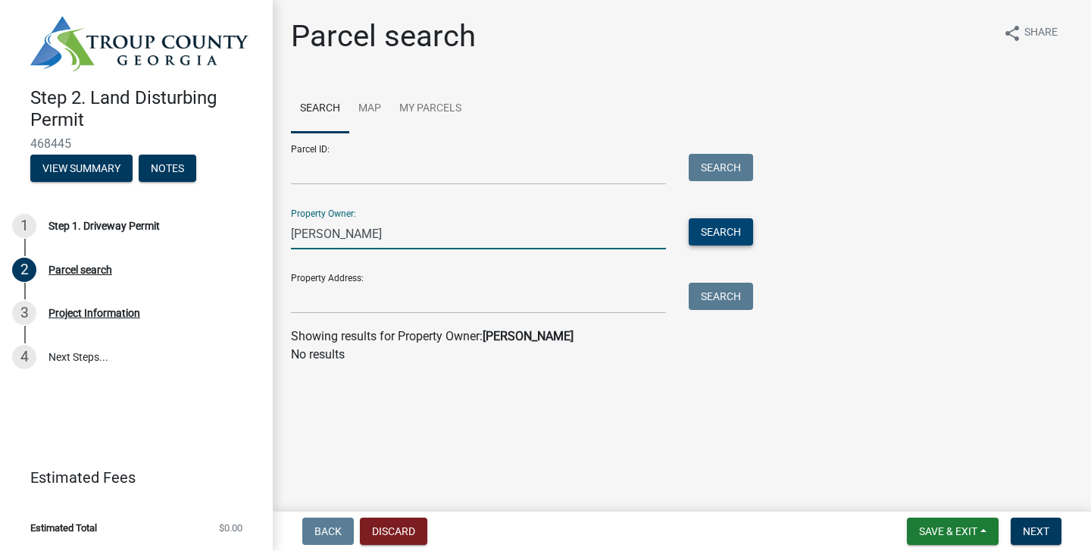
type input "Juanita Jeffcoat"
click at [740, 231] on button "Search" at bounding box center [721, 231] width 64 height 27
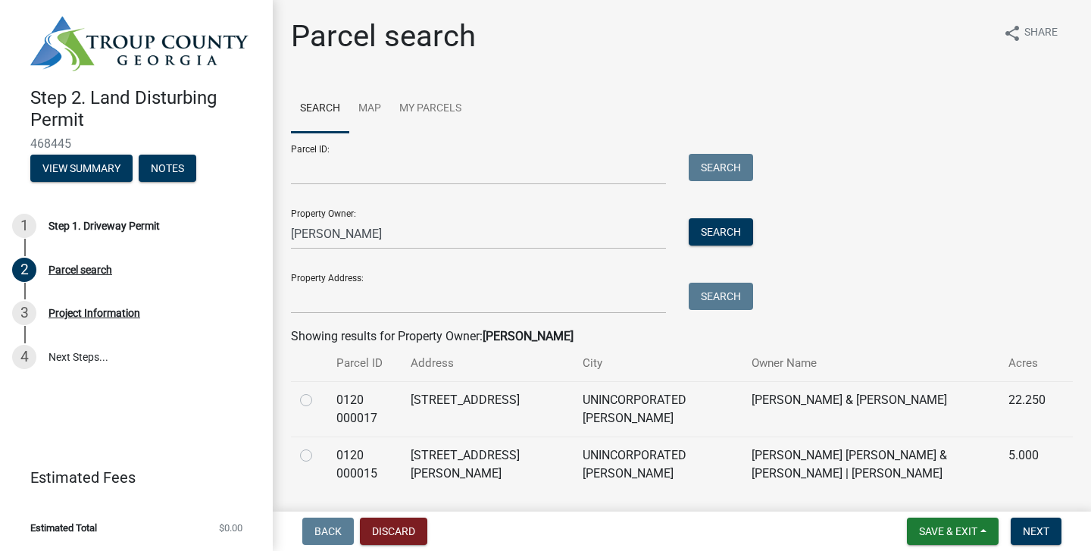
click at [318, 391] on label at bounding box center [318, 391] width 0 height 0
click at [318, 401] on 000017 "radio" at bounding box center [323, 396] width 10 height 10
radio 000017 "true"
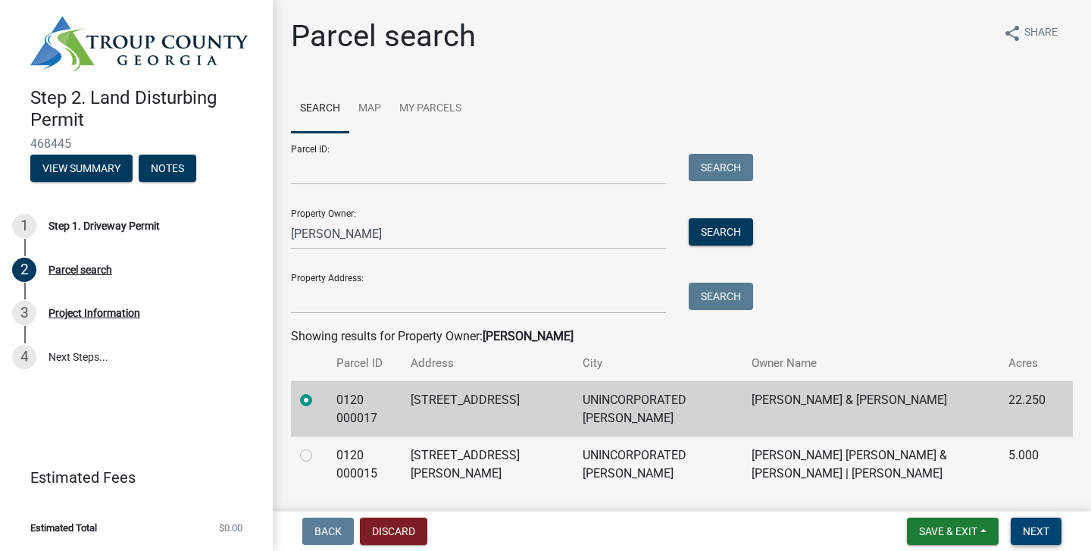
click at [1036, 530] on span "Next" at bounding box center [1036, 531] width 27 height 12
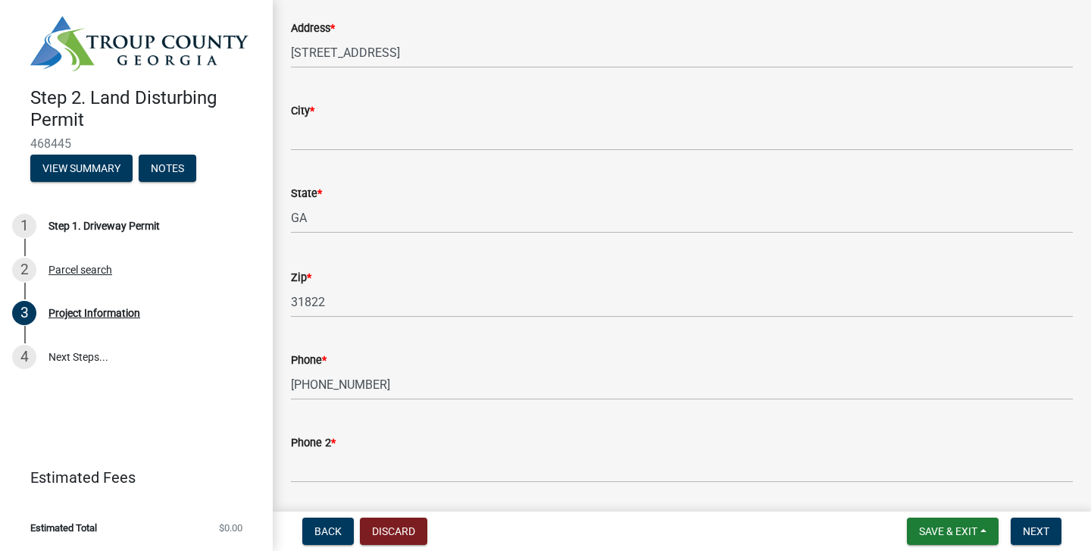
scroll to position [296, 0]
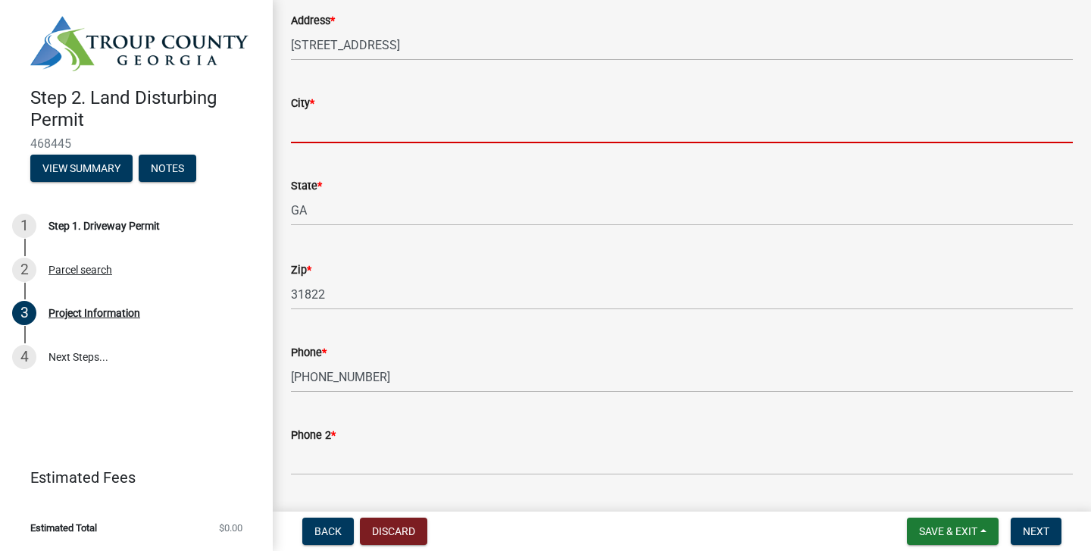
click at [383, 117] on input "City *" at bounding box center [682, 127] width 782 height 31
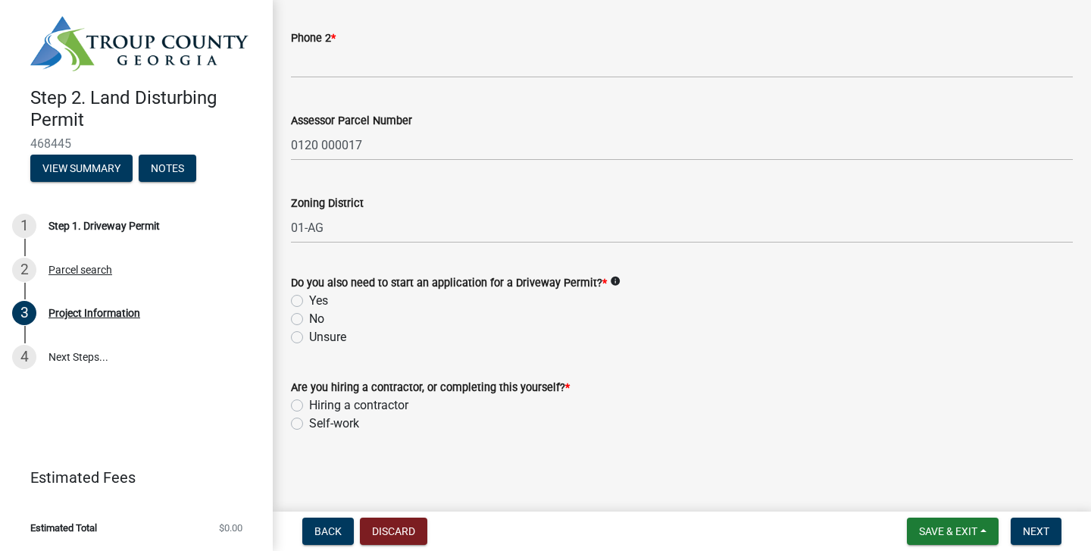
scroll to position [692, 0]
type input "Pine Mountain"
click at [309, 321] on label "No" at bounding box center [316, 320] width 15 height 18
click at [309, 321] on input "No" at bounding box center [314, 316] width 10 height 10
radio input "true"
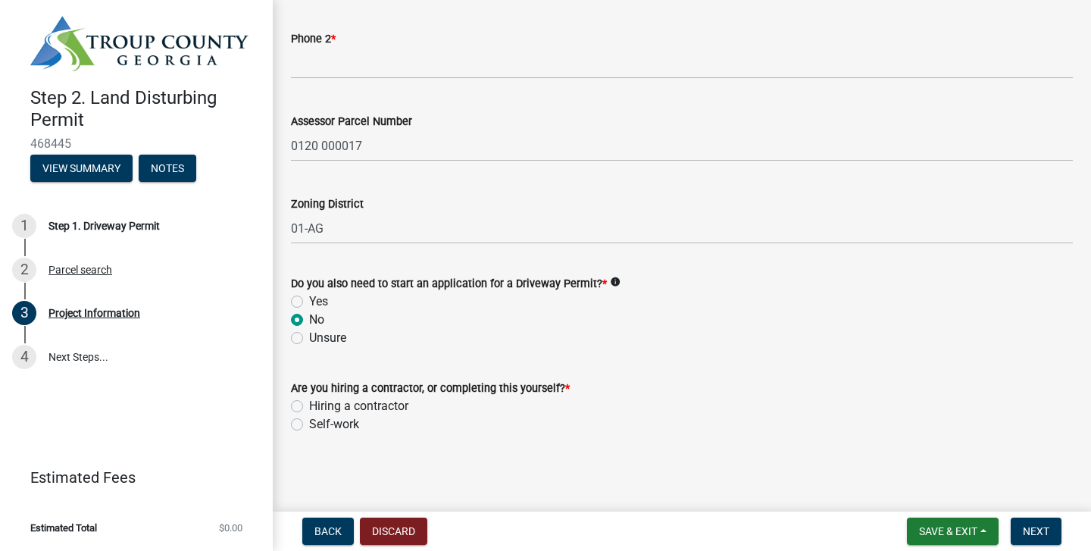
click at [309, 401] on label "Hiring a contractor" at bounding box center [358, 406] width 99 height 18
click at [309, 401] on input "Hiring a contractor" at bounding box center [314, 402] width 10 height 10
radio input "true"
click at [1023, 527] on span "Next" at bounding box center [1036, 531] width 27 height 12
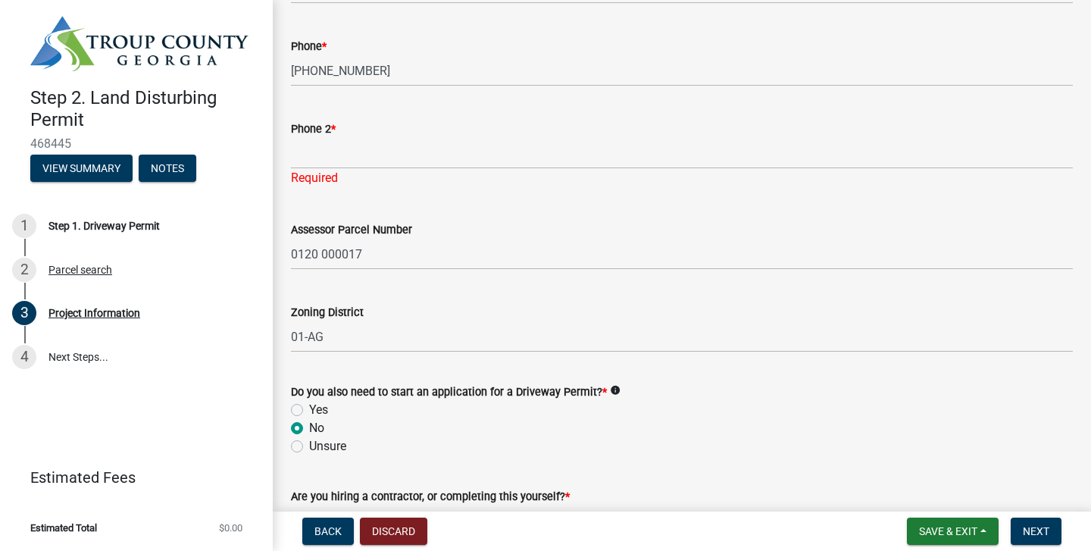
scroll to position [600, 0]
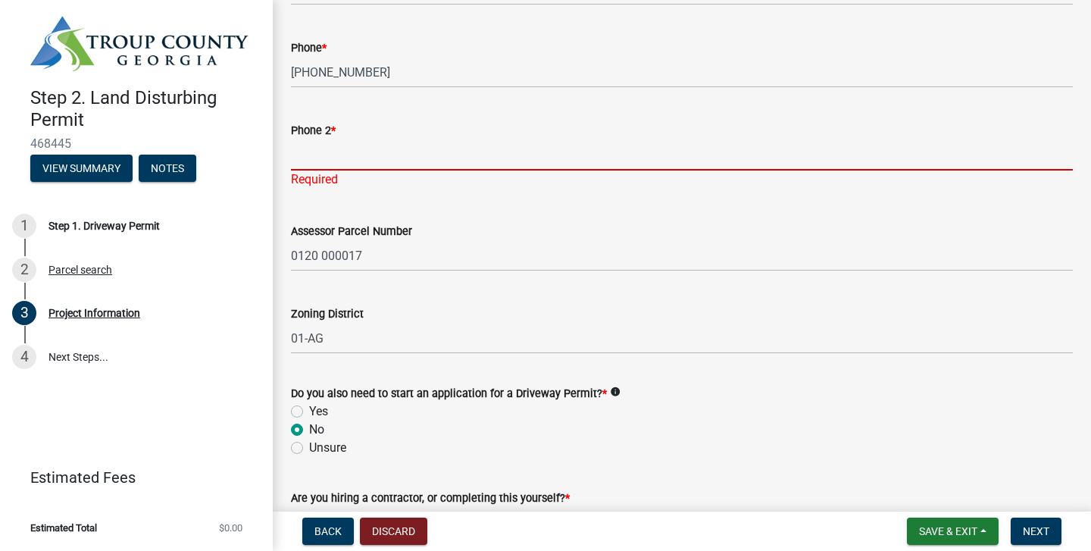
click at [341, 158] on input "Phone 2 *" at bounding box center [682, 154] width 782 height 31
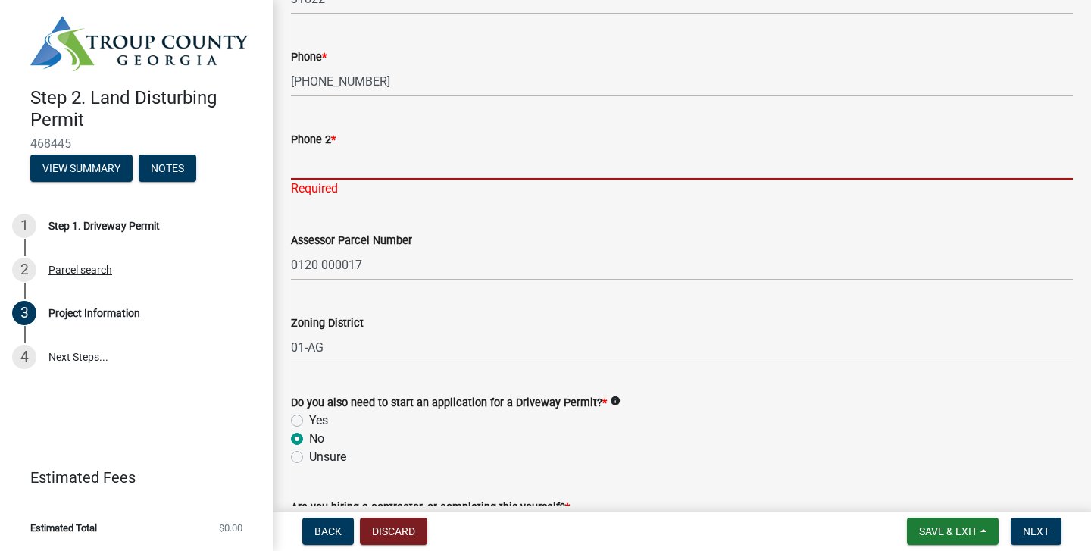
scroll to position [589, 0]
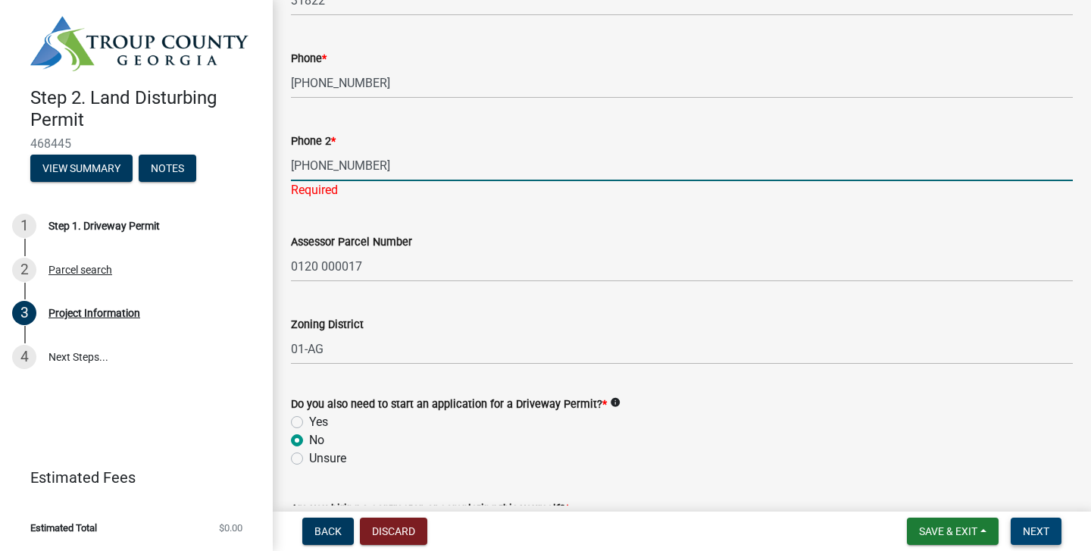
type input "[PHONE_NUMBER]"
click at [1041, 533] on span "Next" at bounding box center [1036, 531] width 27 height 12
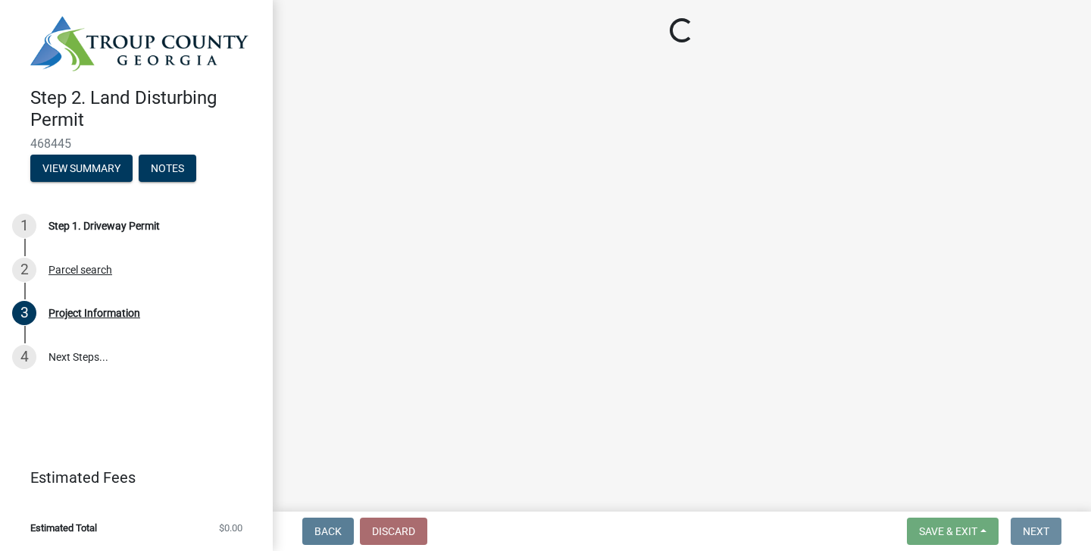
scroll to position [0, 0]
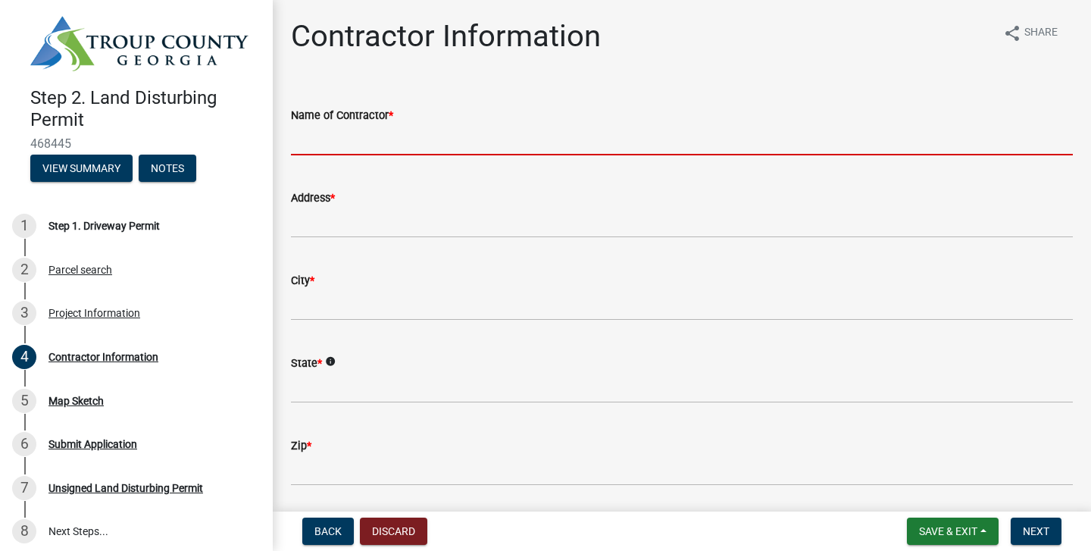
click at [392, 138] on input "Name of Contractor *" at bounding box center [682, 139] width 782 height 31
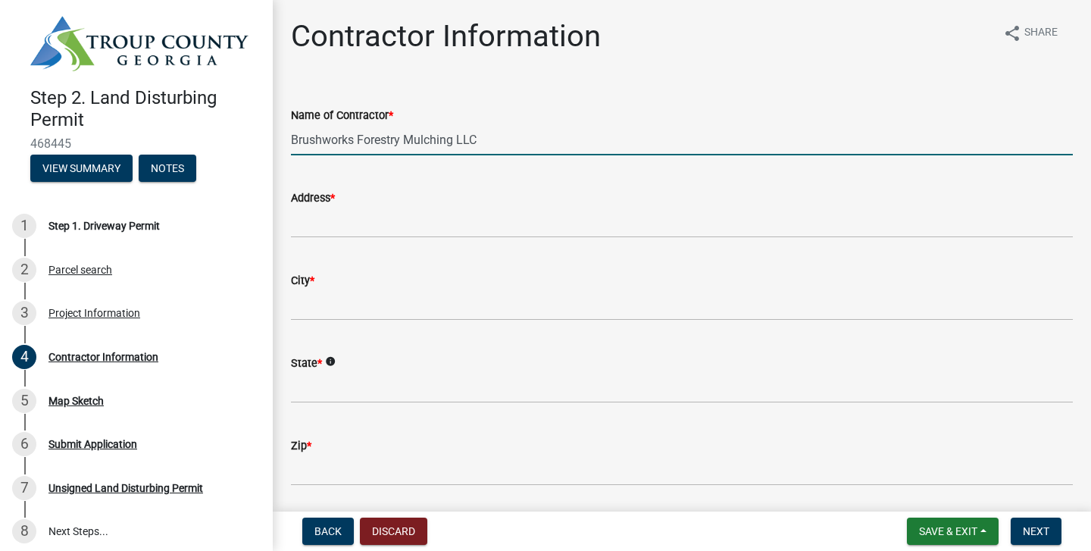
type input "Brushworks Forestry Mulching LLC"
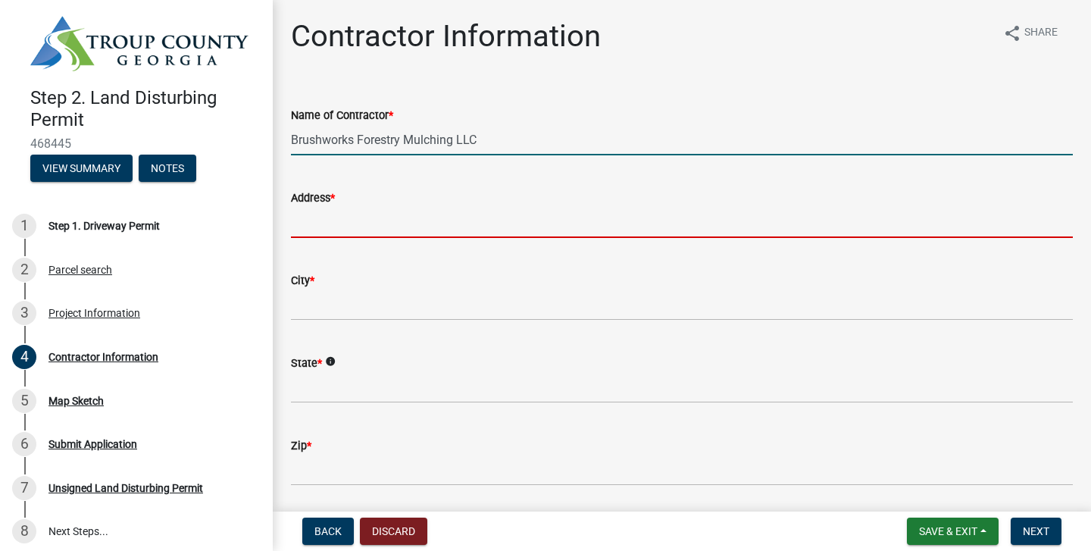
click at [311, 214] on input "Address *" at bounding box center [682, 222] width 782 height 31
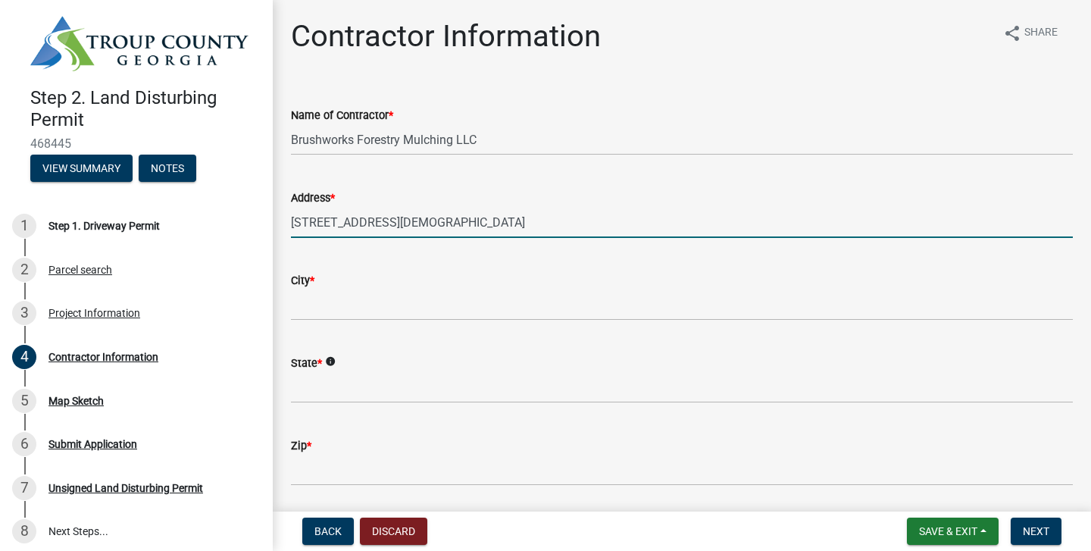
type input "[STREET_ADDRESS][DEMOGRAPHIC_DATA]"
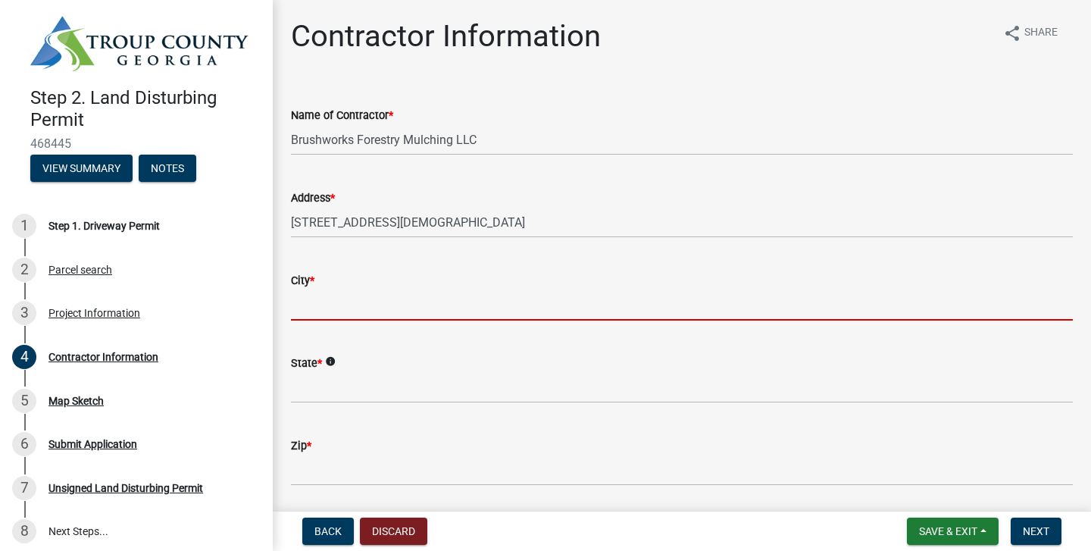
click at [324, 305] on input "City *" at bounding box center [682, 304] width 782 height 31
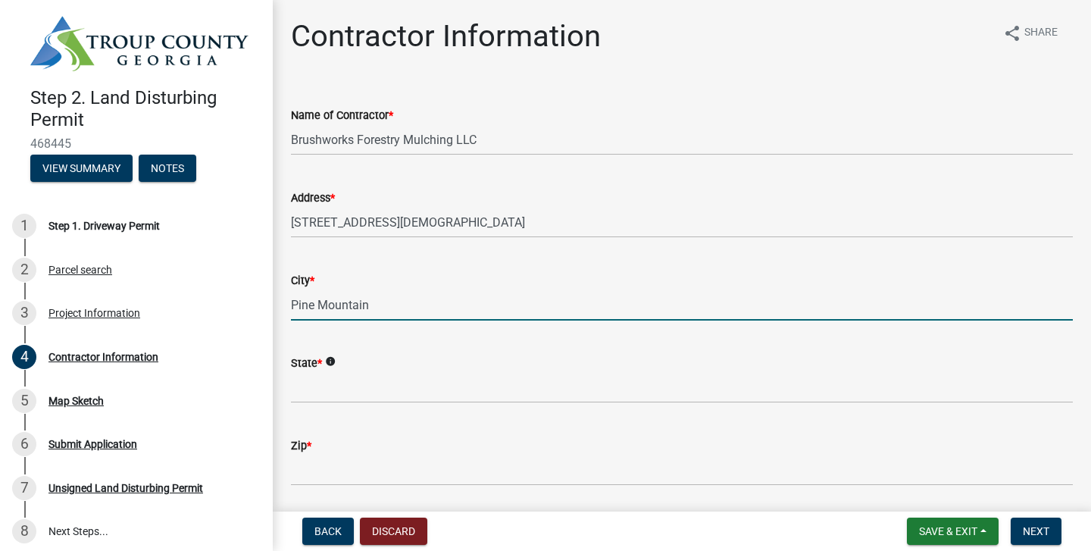
type input "Pine Mountain"
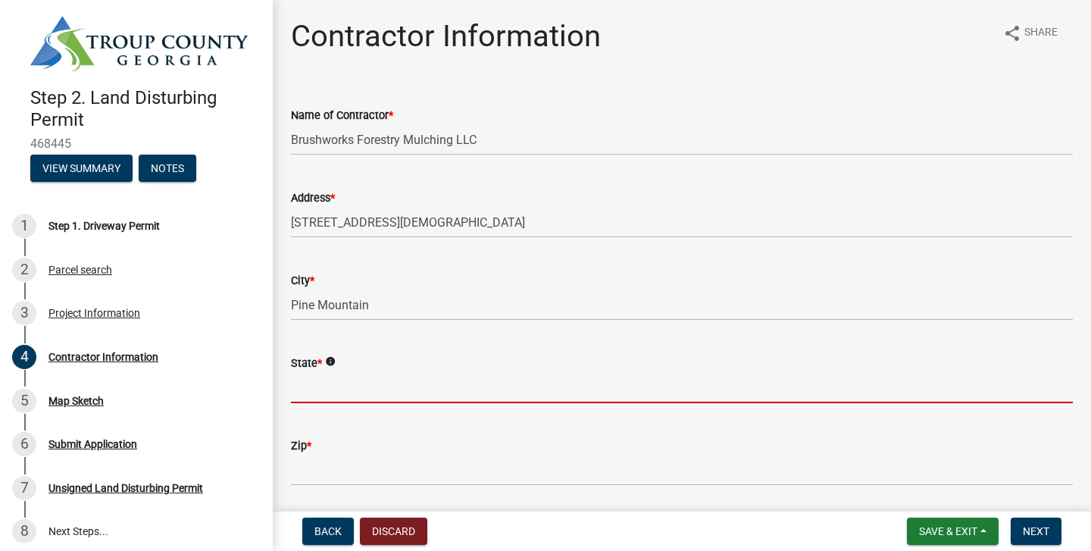
click at [308, 392] on input "State *" at bounding box center [682, 387] width 782 height 31
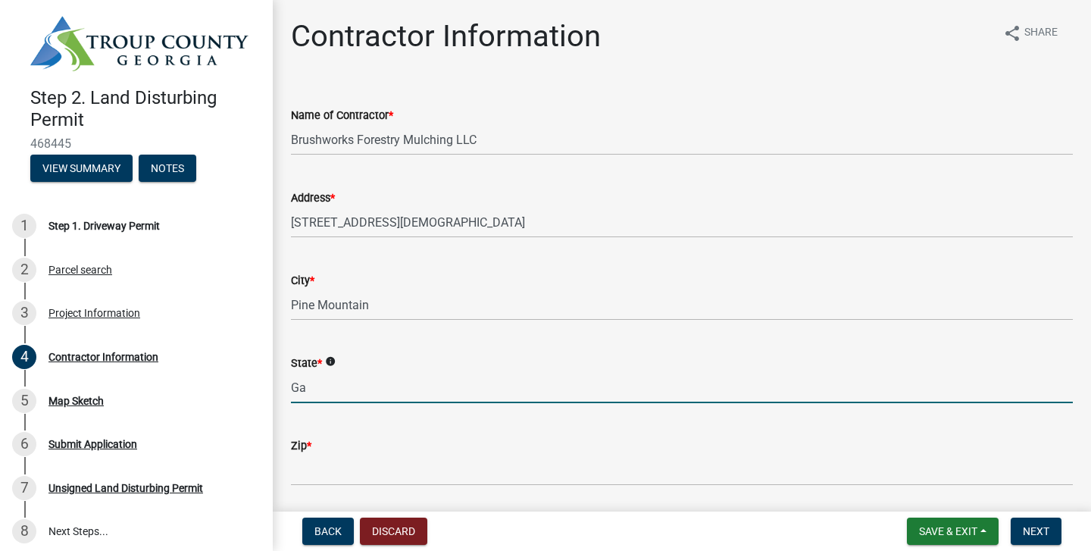
type input "Ga"
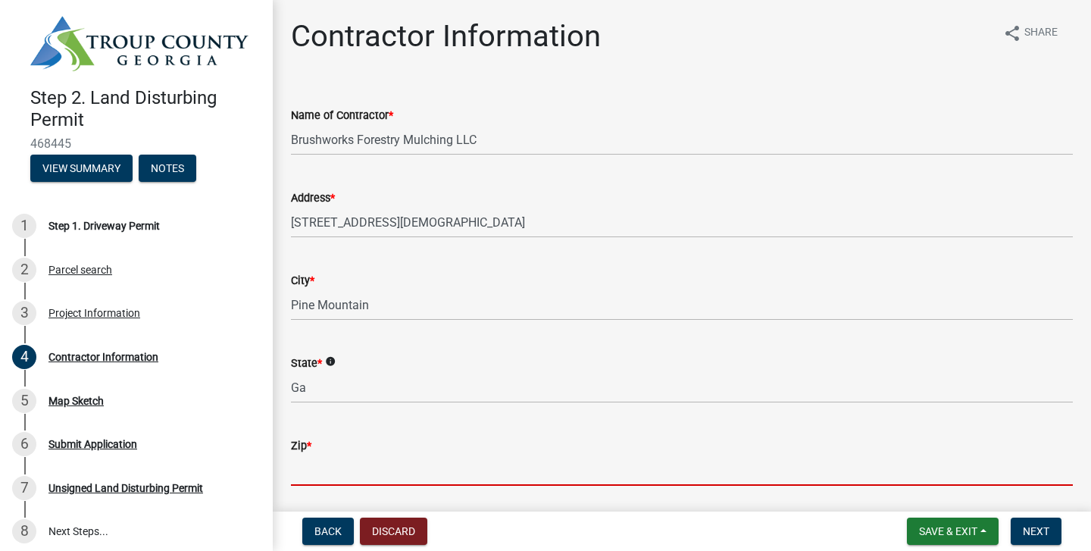
click at [350, 467] on input "Zip *" at bounding box center [682, 470] width 782 height 31
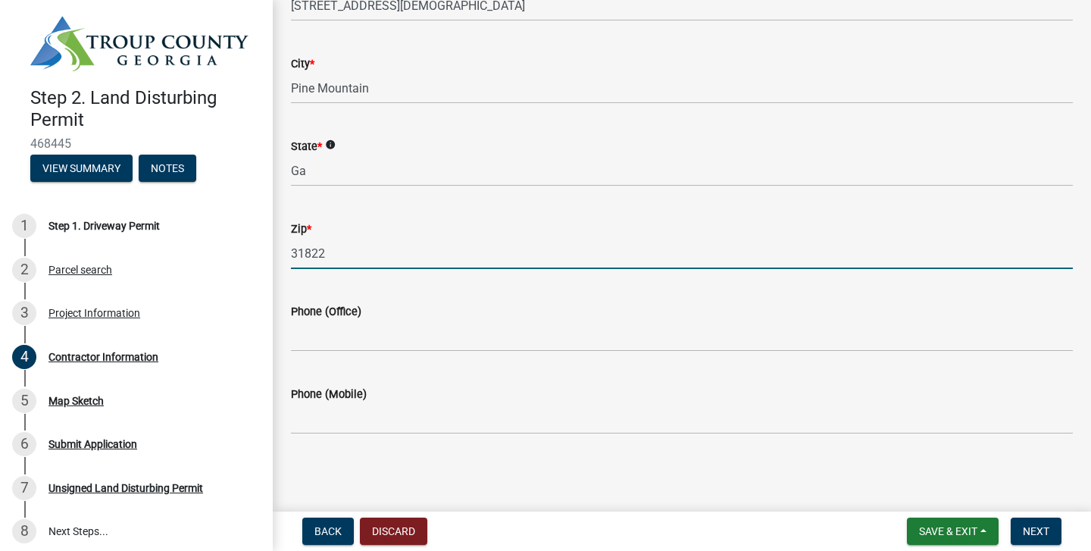
scroll to position [217, 0]
type input "31822"
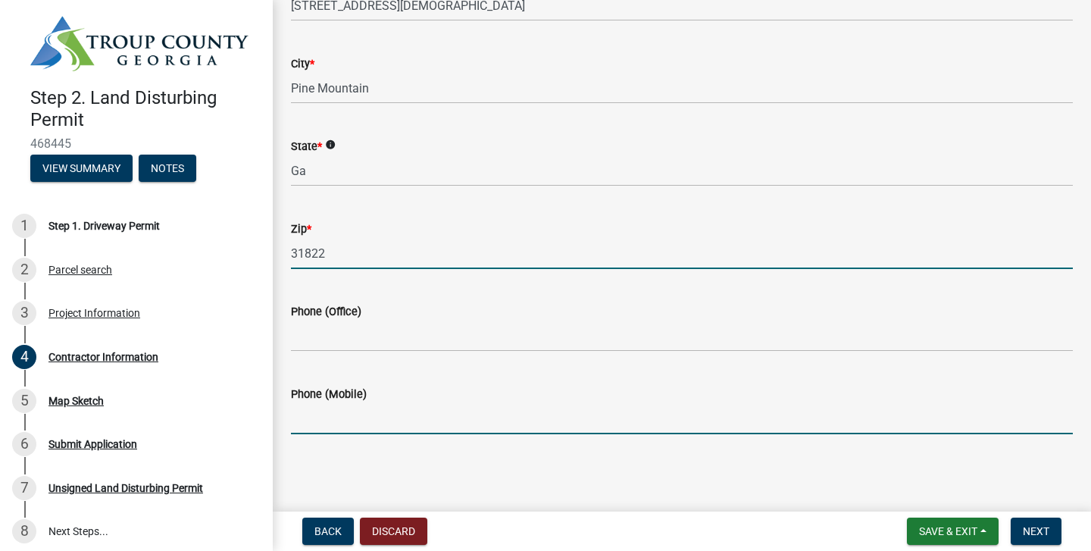
click at [404, 420] on input "Phone (Mobile)" at bounding box center [682, 418] width 782 height 31
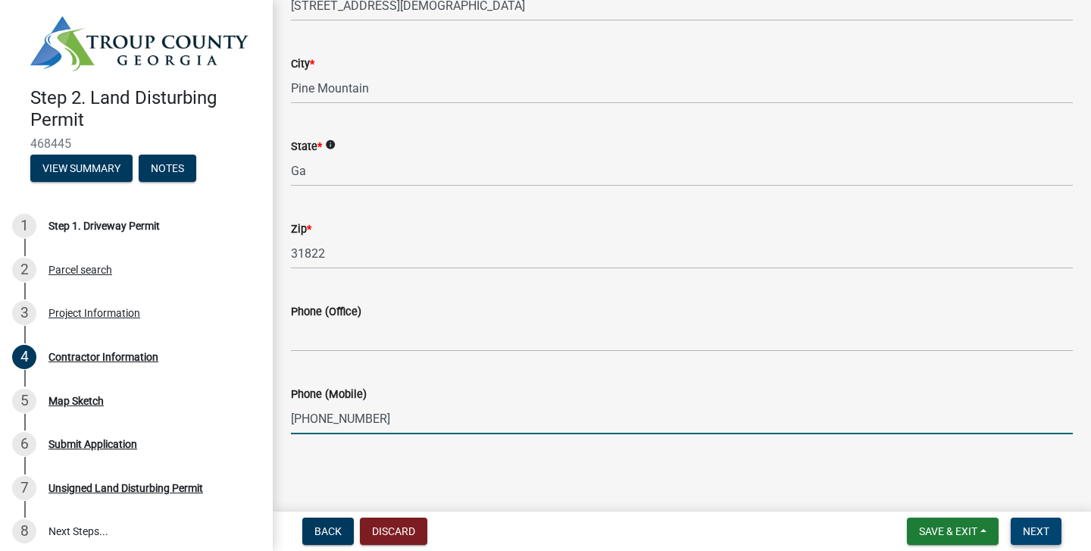
type input "[PHONE_NUMBER]"
click at [1043, 534] on span "Next" at bounding box center [1036, 531] width 27 height 12
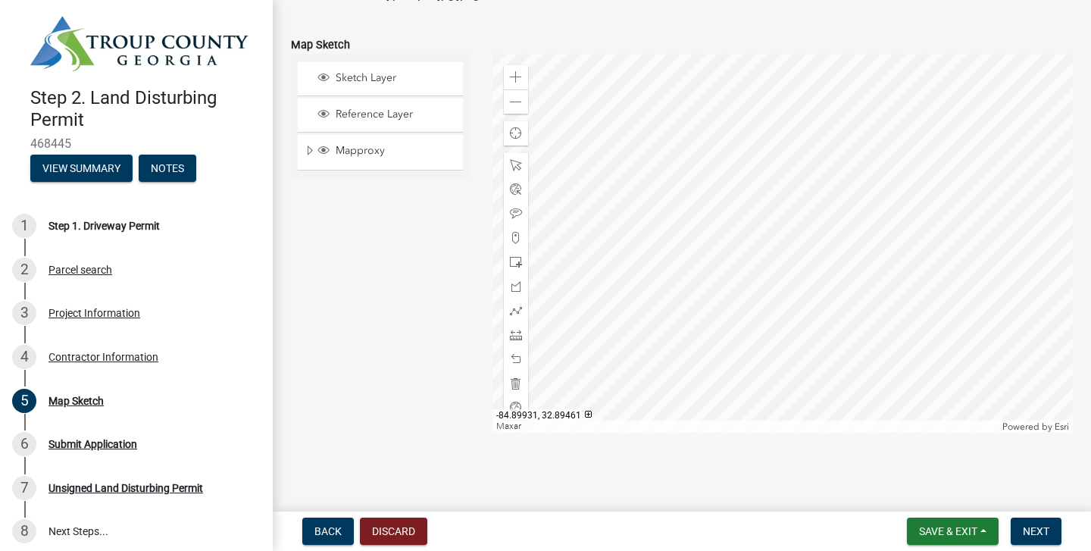
scroll to position [295, 0]
click at [1045, 537] on button "Next" at bounding box center [1036, 531] width 51 height 27
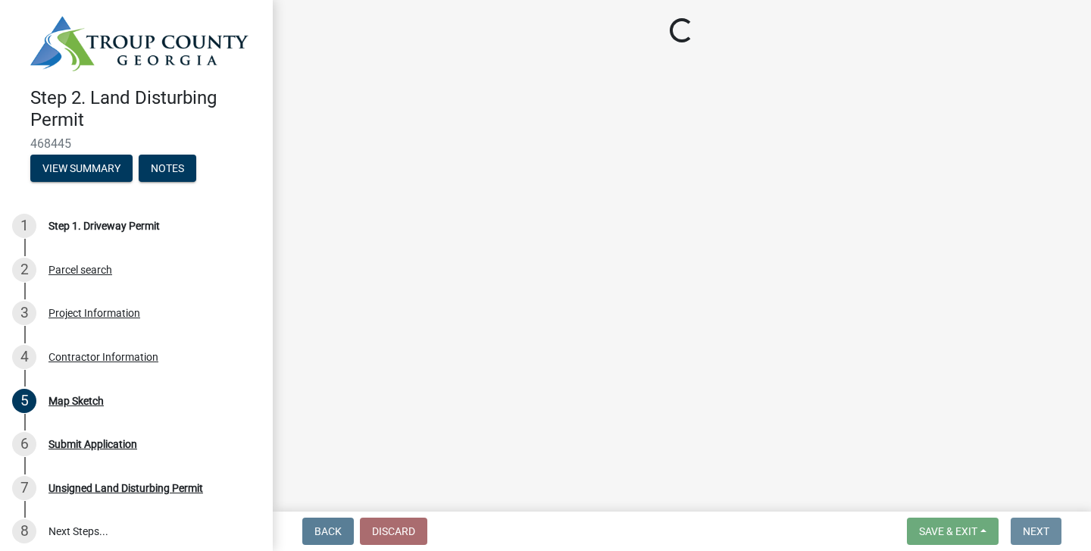
scroll to position [0, 0]
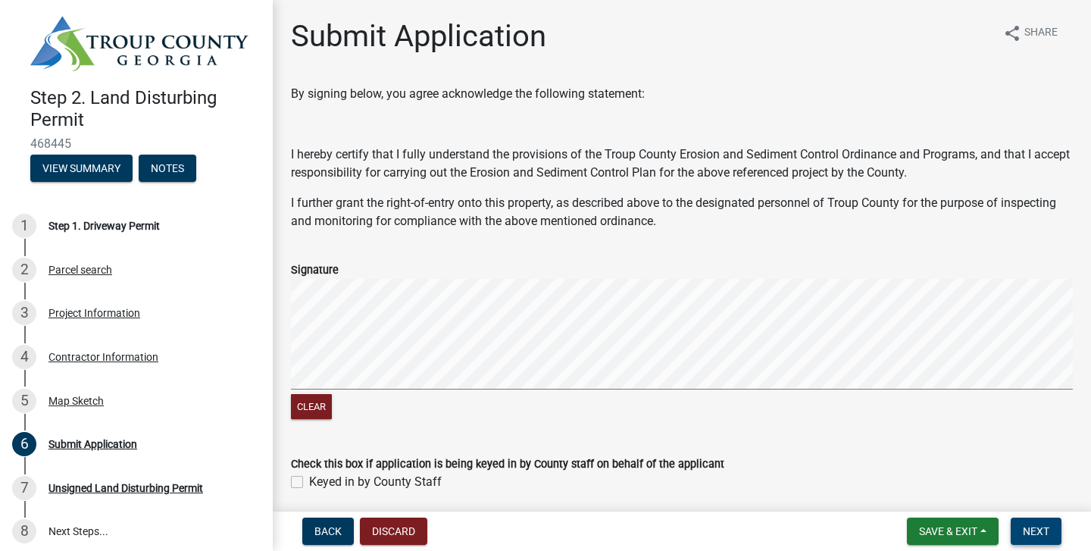
click at [1038, 534] on span "Next" at bounding box center [1036, 531] width 27 height 12
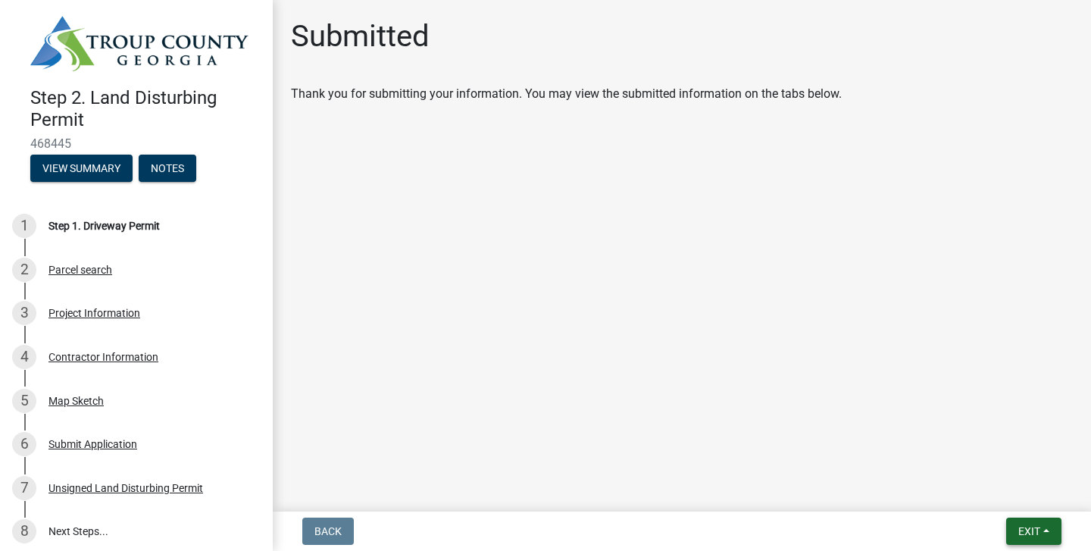
click at [1034, 534] on span "Exit" at bounding box center [1029, 531] width 22 height 12
click at [980, 497] on button "Save & Exit" at bounding box center [1001, 492] width 121 height 36
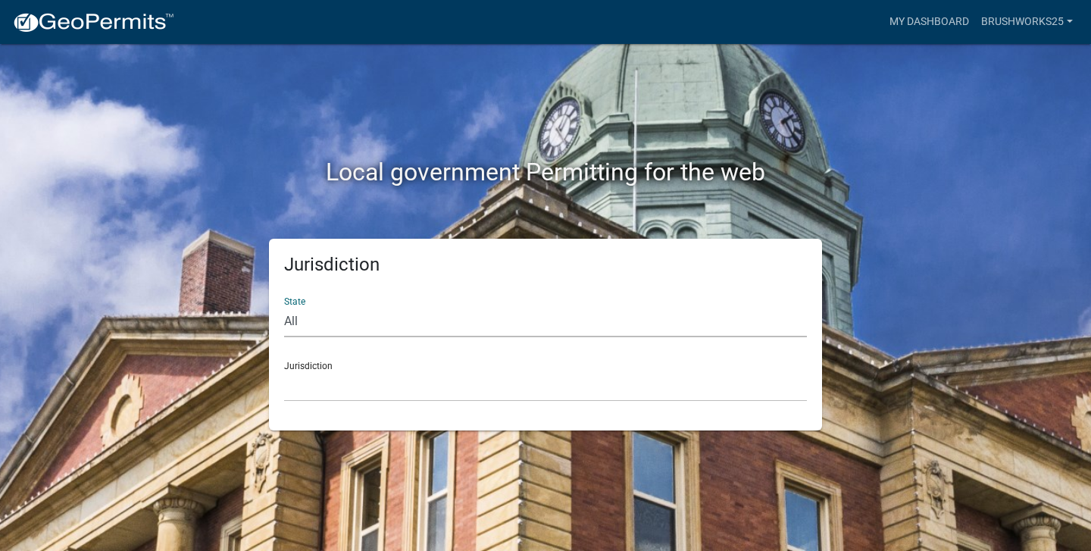
select select "Georgia"
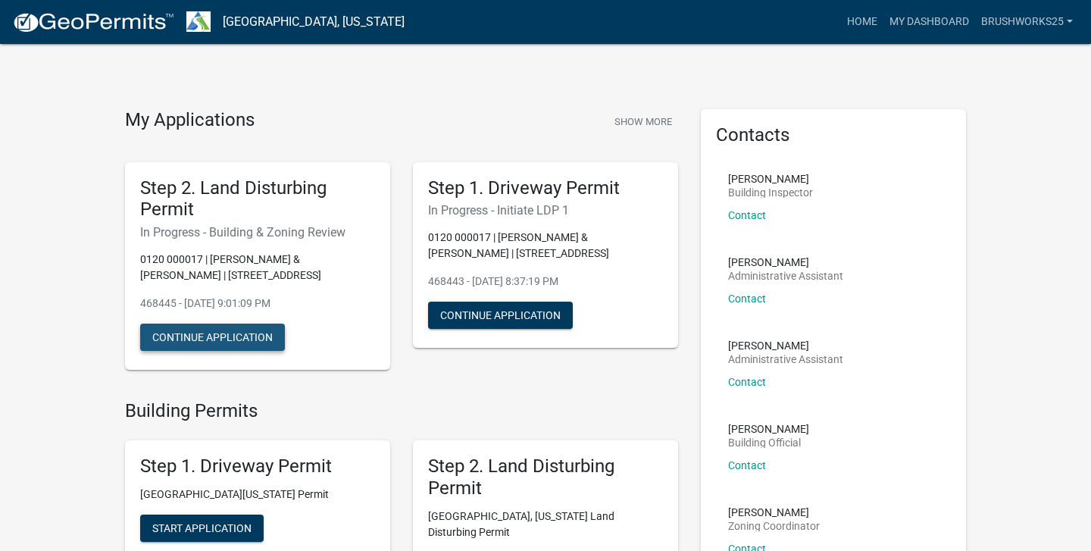
click at [213, 335] on button "Continue Application" at bounding box center [212, 337] width 145 height 27
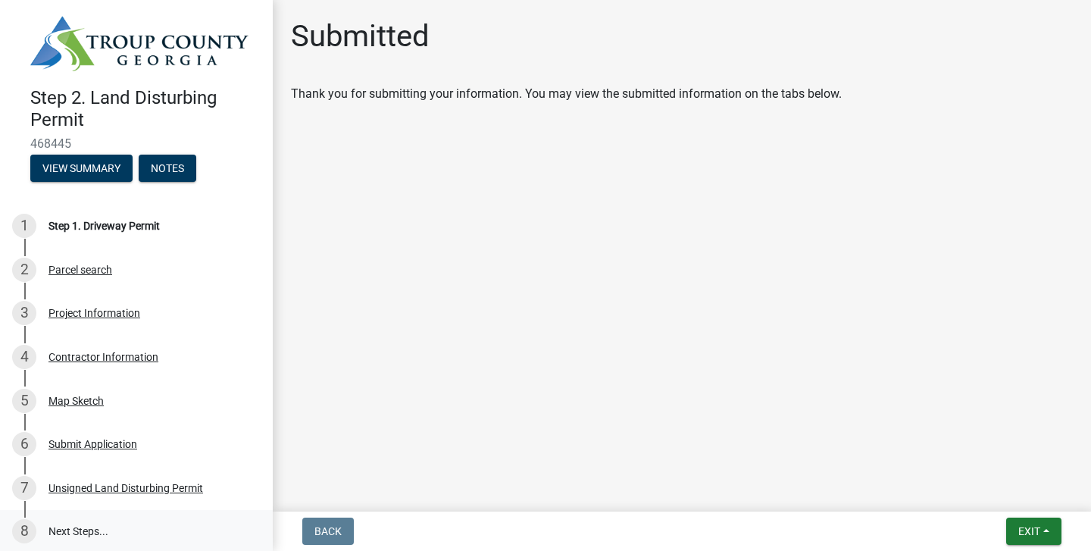
click at [86, 523] on link "8 Next Steps..." at bounding box center [136, 532] width 273 height 44
click at [138, 531] on link "8 Next Steps..." at bounding box center [136, 532] width 273 height 44
click at [452, 414] on main "Submitted Thank you for submitting your information. You may view the submitted…" at bounding box center [682, 252] width 818 height 505
click at [1027, 539] on button "Exit" at bounding box center [1033, 531] width 55 height 27
click at [994, 487] on button "Save & Exit" at bounding box center [1001, 492] width 121 height 36
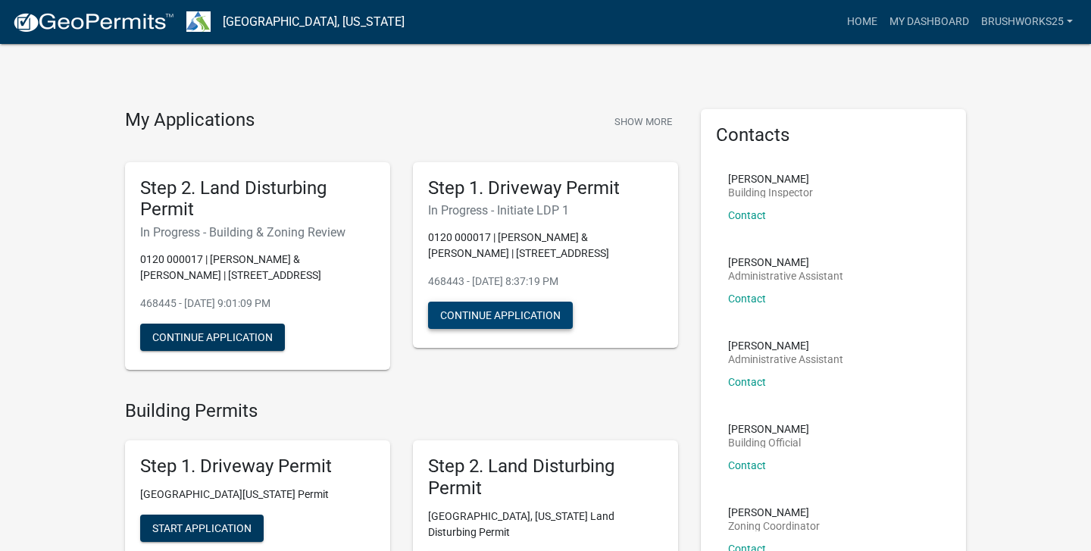
click at [514, 314] on button "Continue Application" at bounding box center [500, 315] width 145 height 27
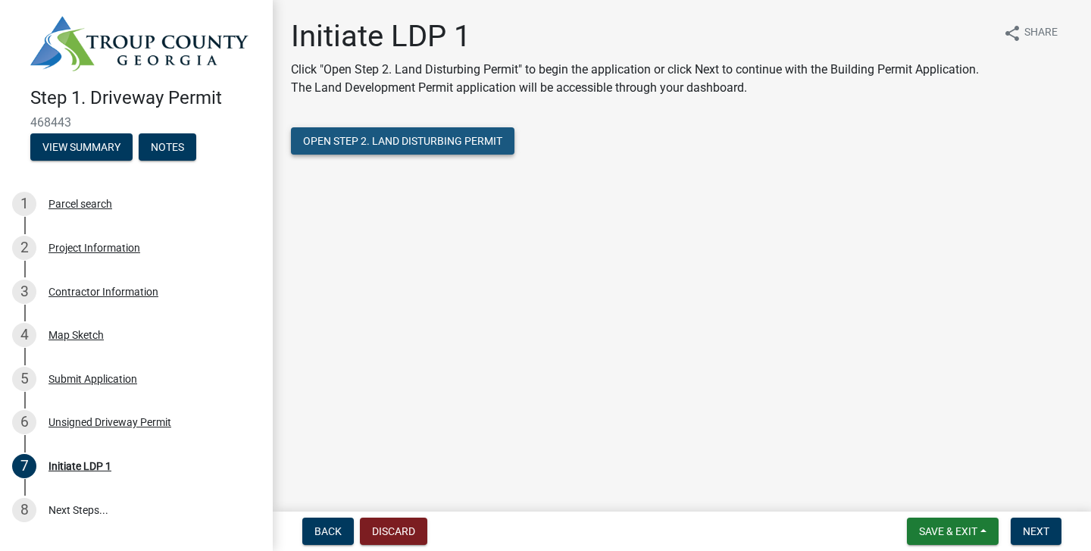
click at [427, 140] on span "Open Step 2. Land Disturbing Permit" at bounding box center [402, 141] width 199 height 12
click at [322, 535] on span "Back" at bounding box center [327, 531] width 27 height 12
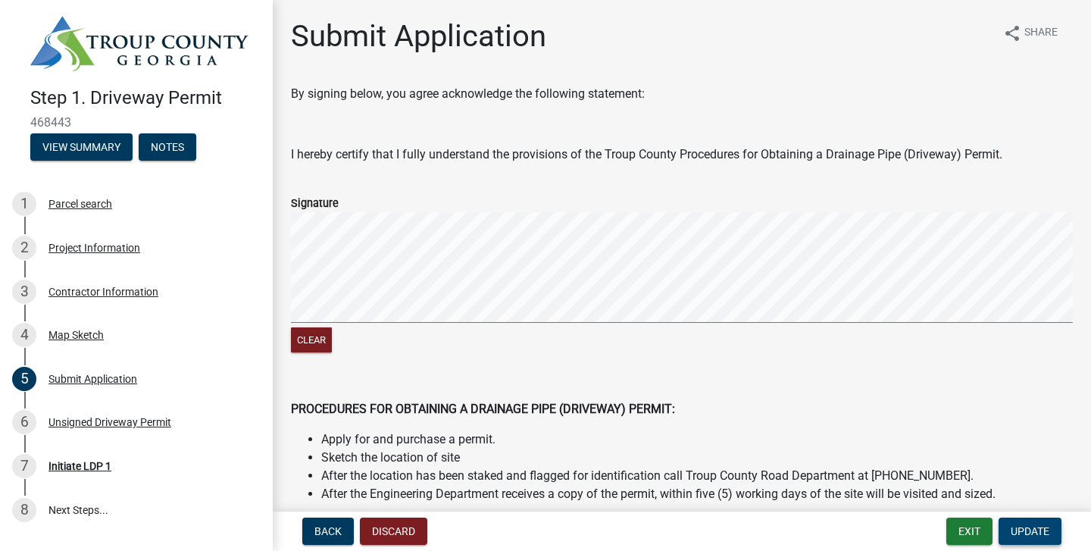
click at [1031, 535] on span "Update" at bounding box center [1030, 531] width 39 height 12
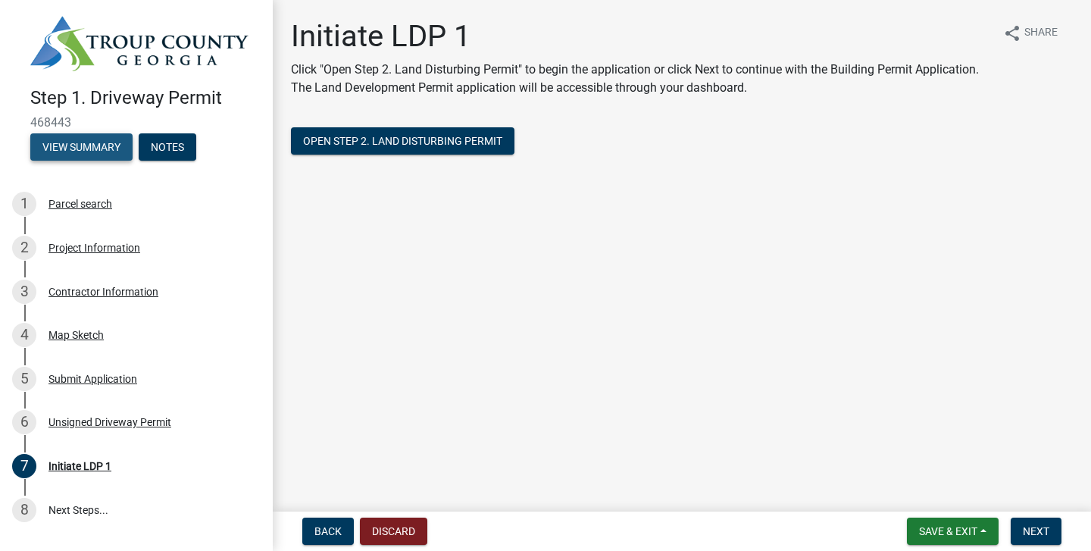
click at [108, 150] on button "View Summary" at bounding box center [81, 146] width 102 height 27
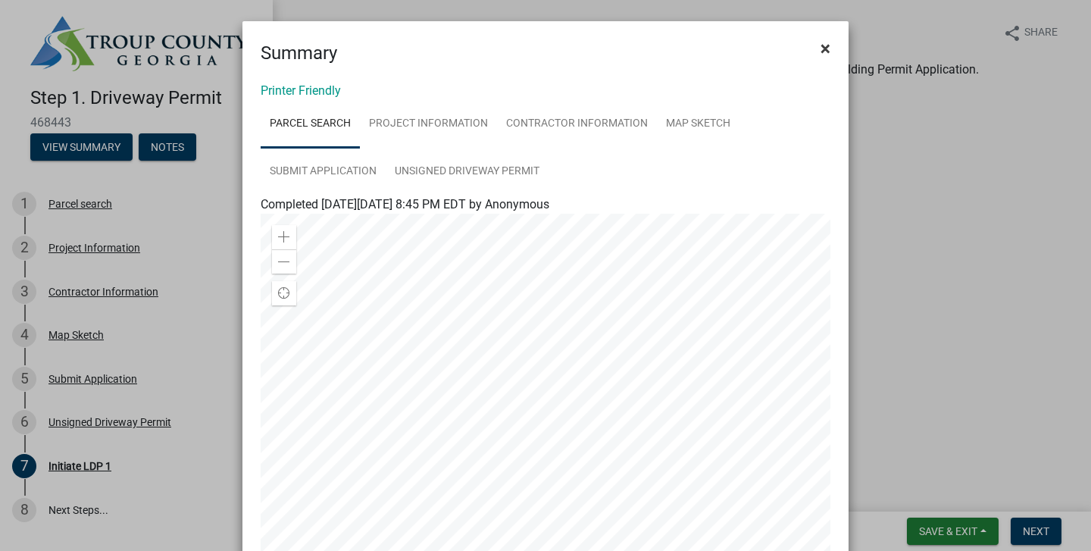
click at [829, 47] on span "×" at bounding box center [826, 48] width 10 height 21
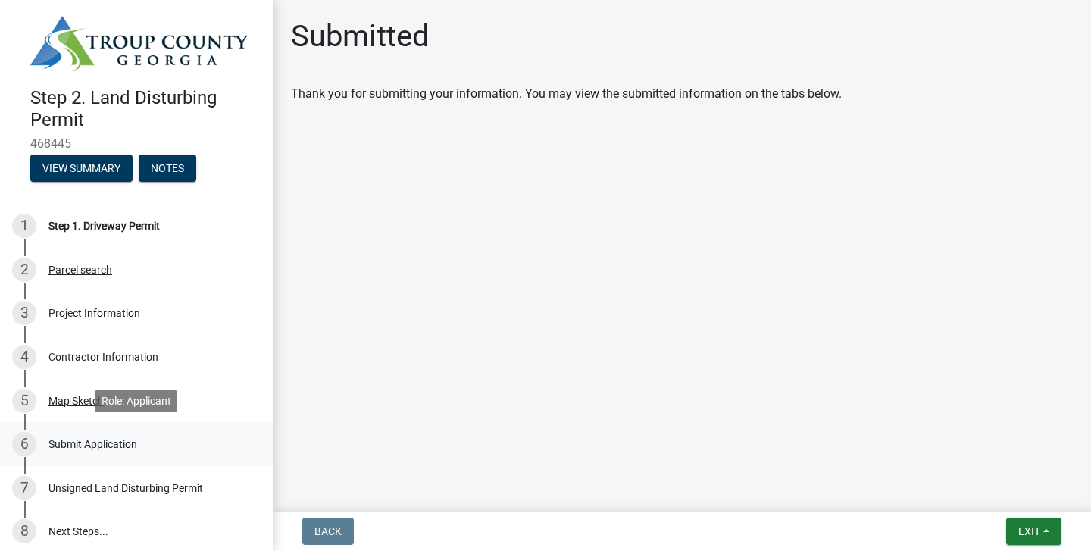
click at [71, 442] on div "Submit Application" at bounding box center [92, 444] width 89 height 11
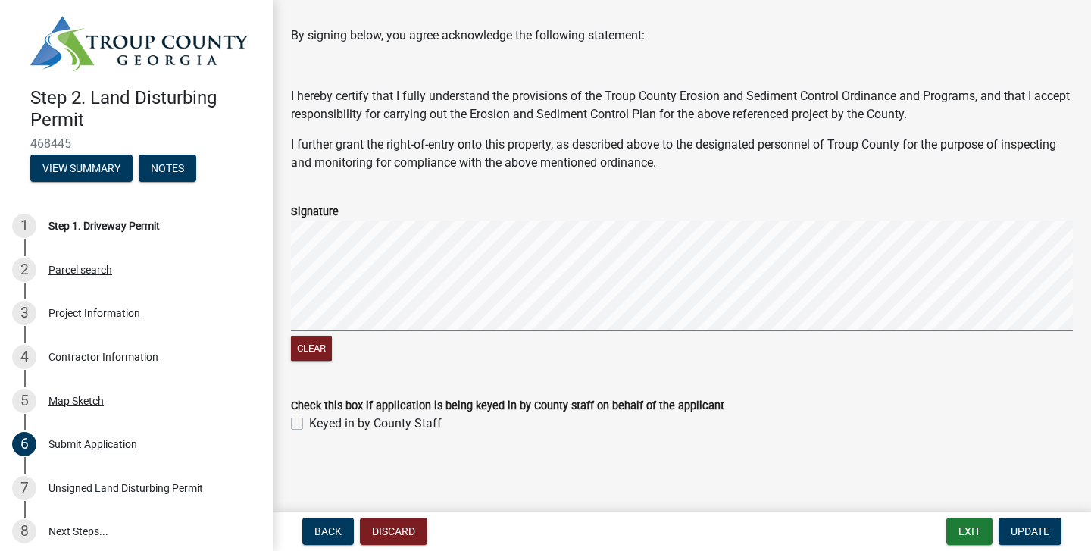
scroll to position [58, 0]
click at [1031, 528] on span "Update" at bounding box center [1030, 531] width 39 height 12
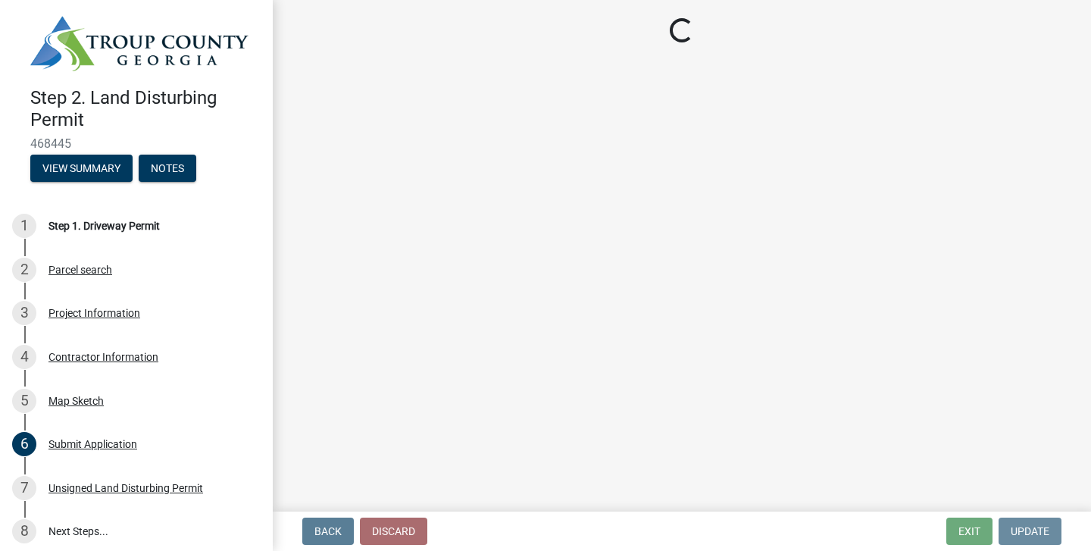
scroll to position [0, 0]
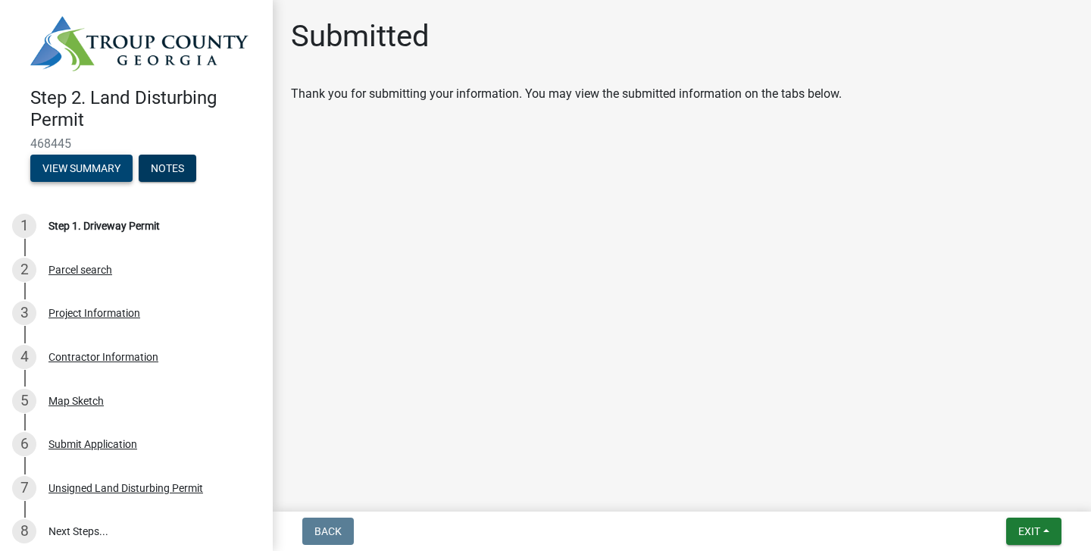
click at [70, 163] on button "View Summary" at bounding box center [81, 168] width 102 height 27
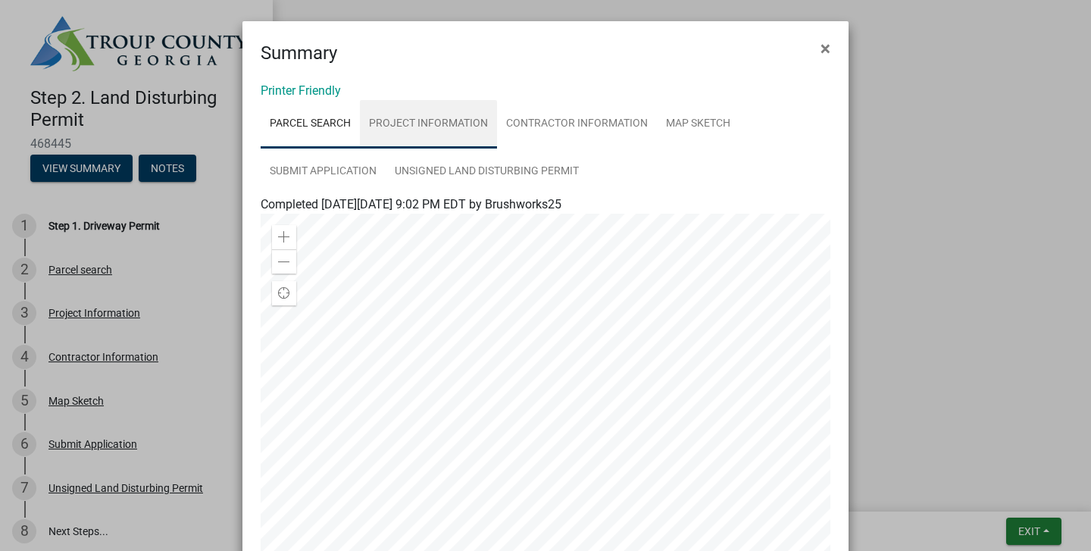
click at [439, 126] on link "Project Information" at bounding box center [428, 124] width 137 height 48
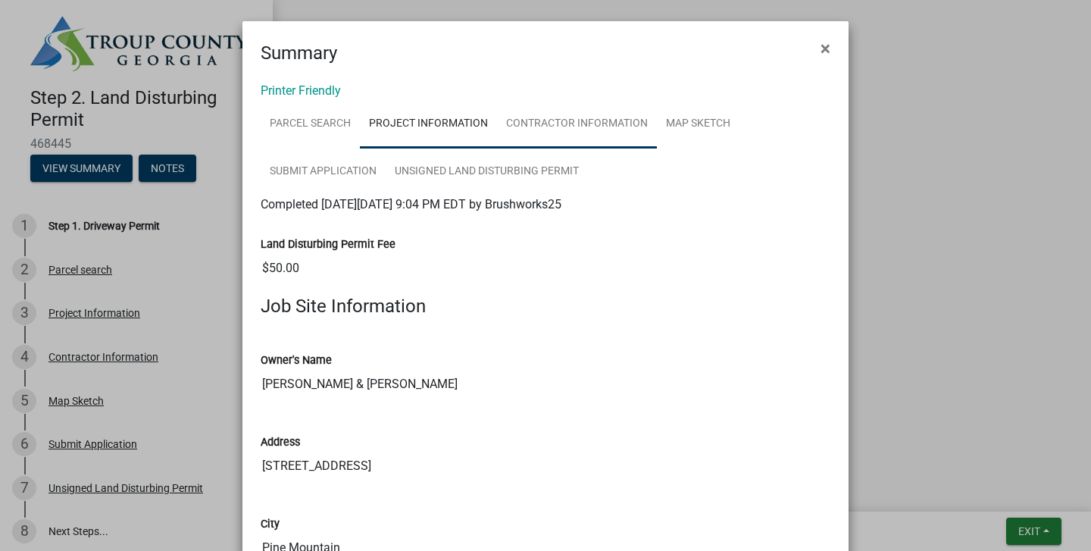
click at [568, 127] on link "Contractor Information" at bounding box center [577, 124] width 160 height 48
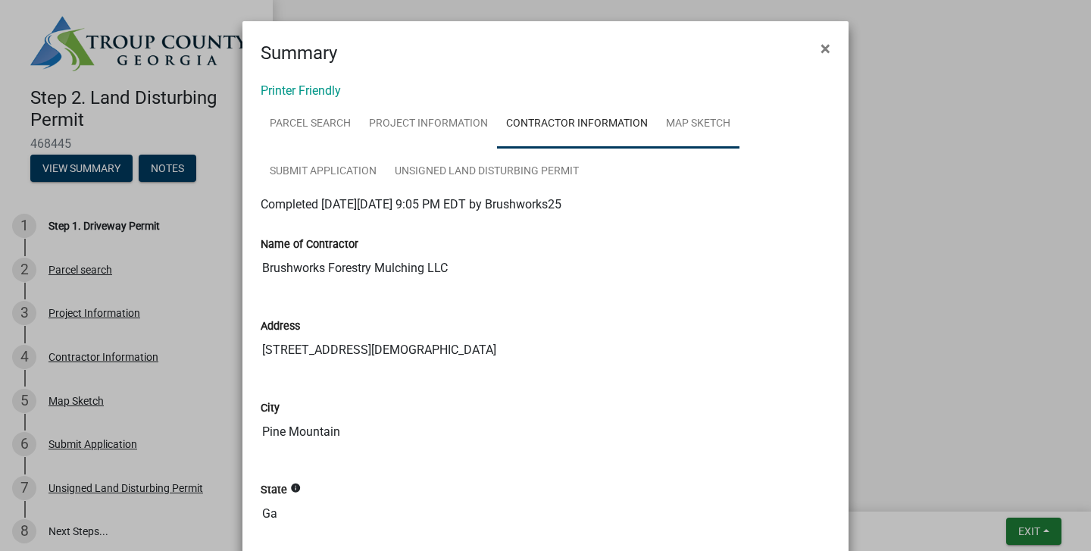
click at [683, 114] on link "Map Sketch" at bounding box center [698, 124] width 83 height 48
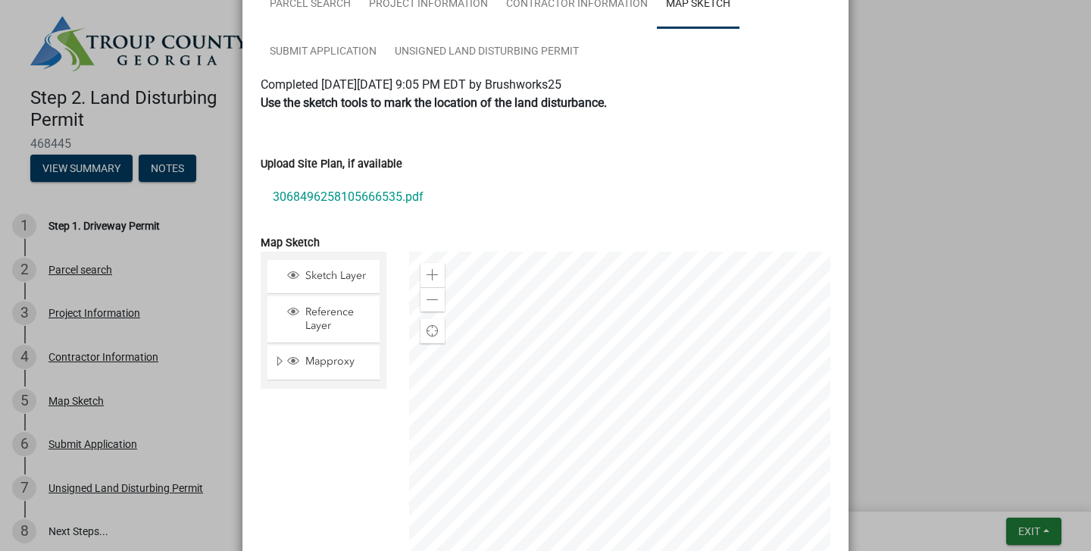
scroll to position [127, 0]
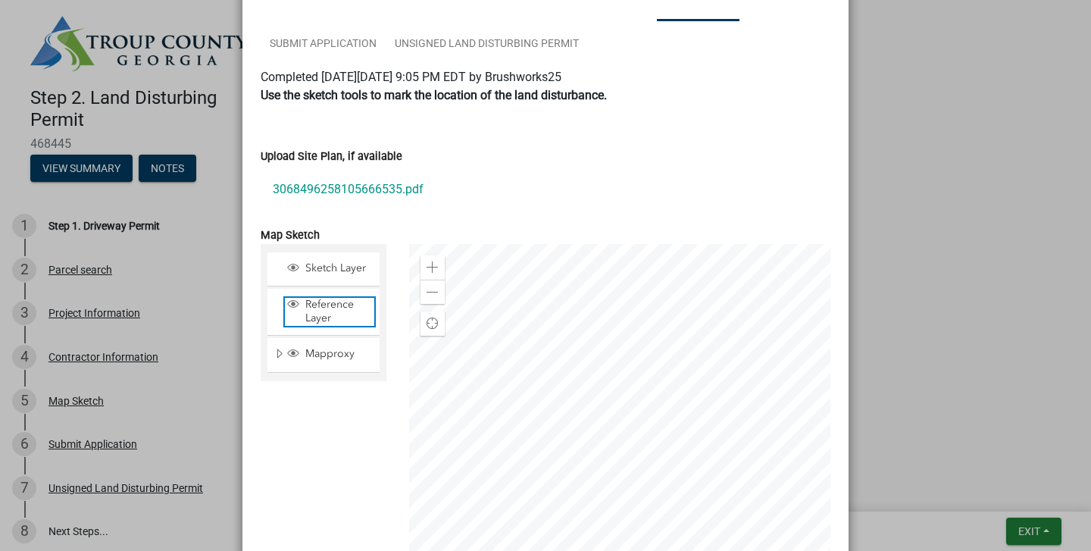
click at [330, 309] on span "Reference Layer" at bounding box center [338, 311] width 73 height 27
click at [334, 308] on span "Reference Layer" at bounding box center [338, 311] width 73 height 27
click at [337, 267] on span "Sketch Layer" at bounding box center [338, 268] width 73 height 14
click at [343, 261] on div "Sketch Layer" at bounding box center [323, 268] width 112 height 33
click at [346, 265] on span "Sketch Layer" at bounding box center [338, 268] width 73 height 14
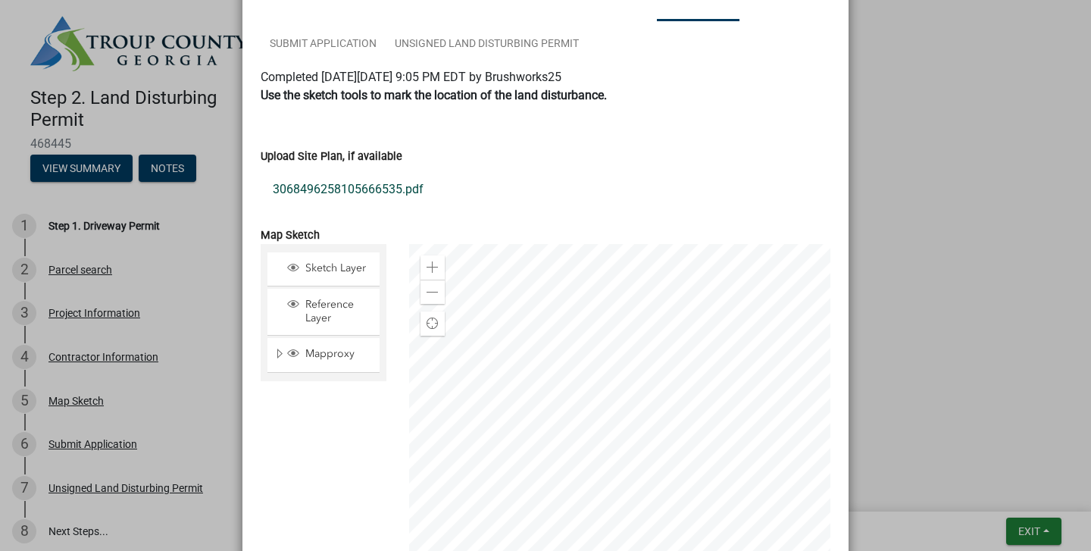
click at [500, 198] on link "3068496258105666535.pdf" at bounding box center [546, 189] width 570 height 36
click at [155, 127] on ngb-modal-window "Summary × Printer Friendly Parcel search Project Information Contractor Informa…" at bounding box center [545, 275] width 1091 height 551
